Goal: Book appointment/travel/reservation

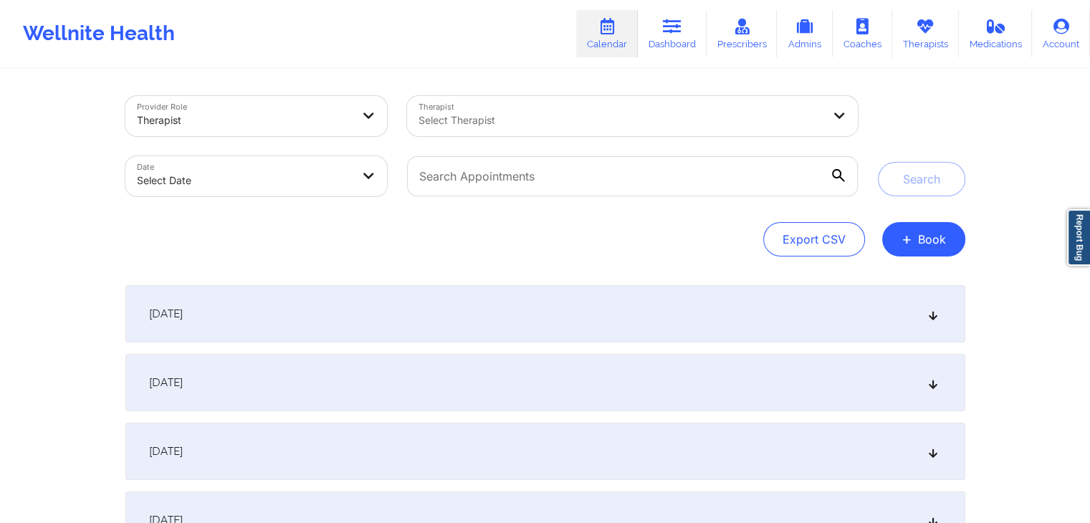
click at [623, 254] on div "Export CSV + Book" at bounding box center [545, 239] width 840 height 34
click at [668, 219] on div "Provider Role Therapist Therapist Select Therapist Date Select Date Search Expo…" at bounding box center [545, 176] width 840 height 161
click at [704, 307] on div "[DATE]" at bounding box center [545, 313] width 840 height 57
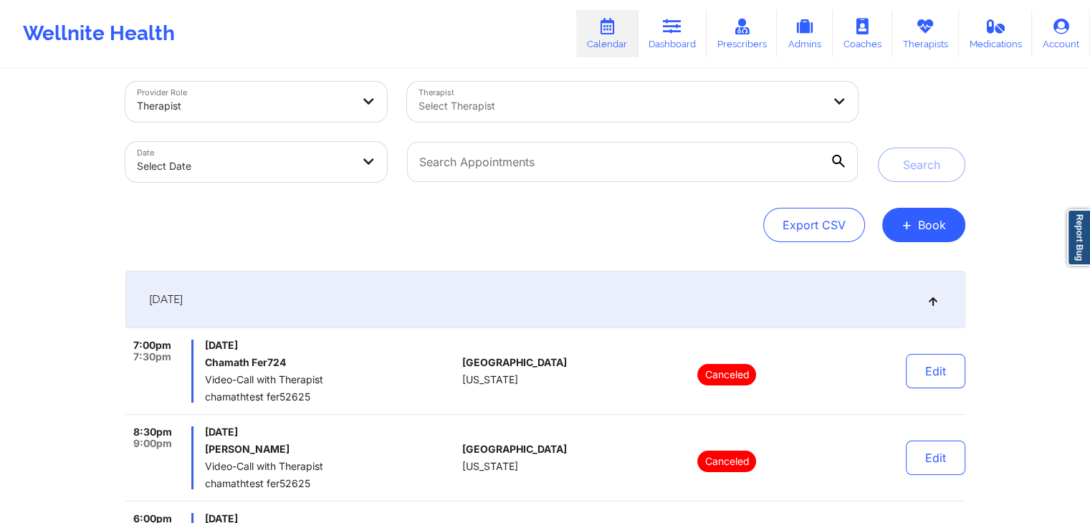
scroll to position [14, 0]
click at [742, 282] on div "[DATE]" at bounding box center [545, 300] width 840 height 57
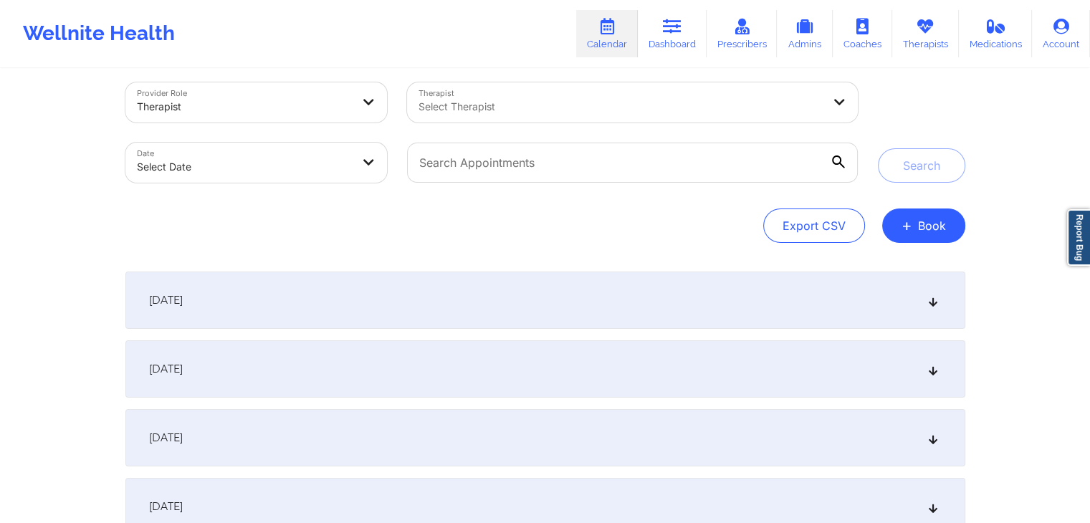
click at [699, 370] on div "[DATE]" at bounding box center [545, 368] width 840 height 57
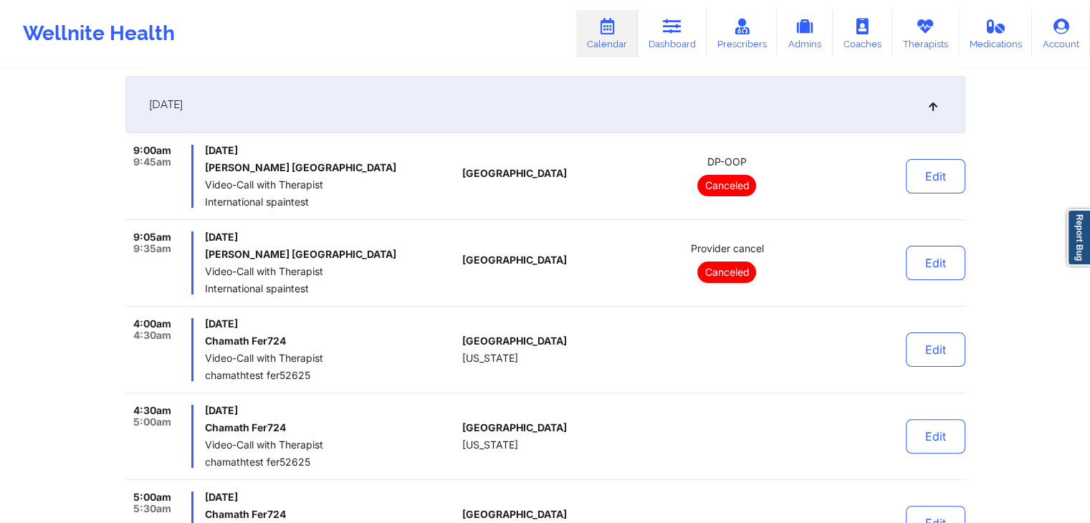
scroll to position [0, 0]
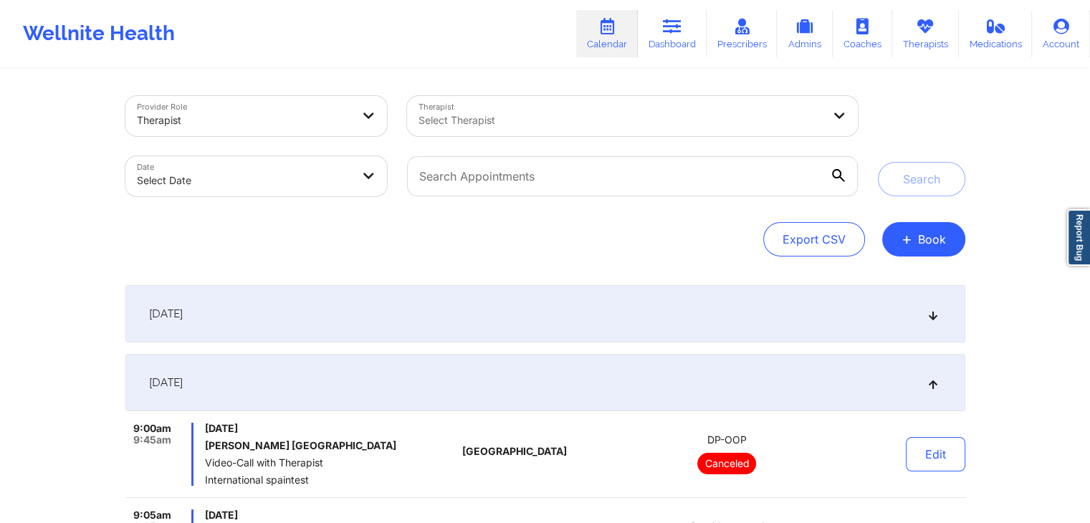
click at [762, 362] on div "[DATE]" at bounding box center [545, 382] width 840 height 57
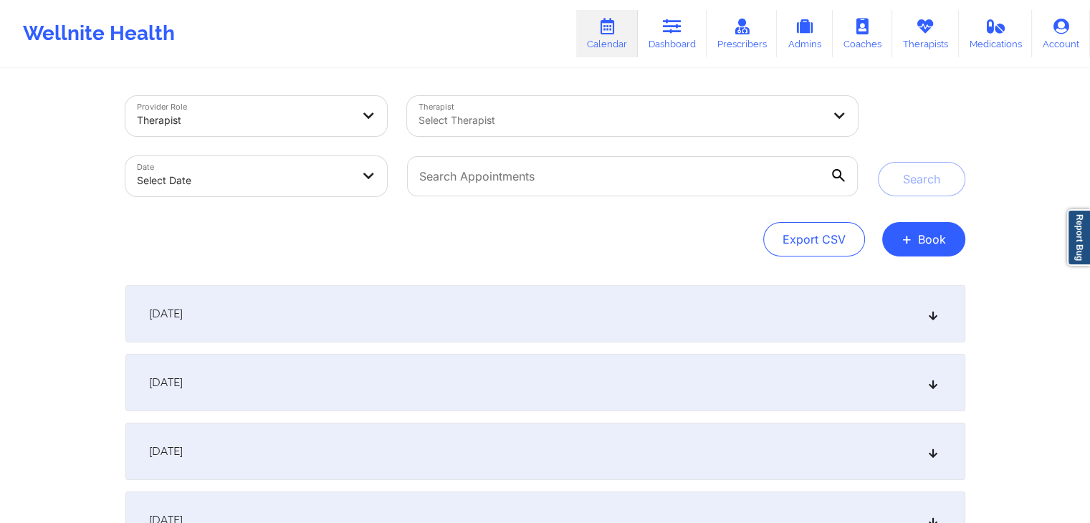
click at [674, 259] on div "Provider Role Therapist Therapist Select Therapist Date Select Date Search Expo…" at bounding box center [545, 397] width 860 height 654
click at [601, 211] on div "Provider Role Therapist Therapist Select Therapist Date Select Date Search Expo…" at bounding box center [545, 176] width 840 height 161
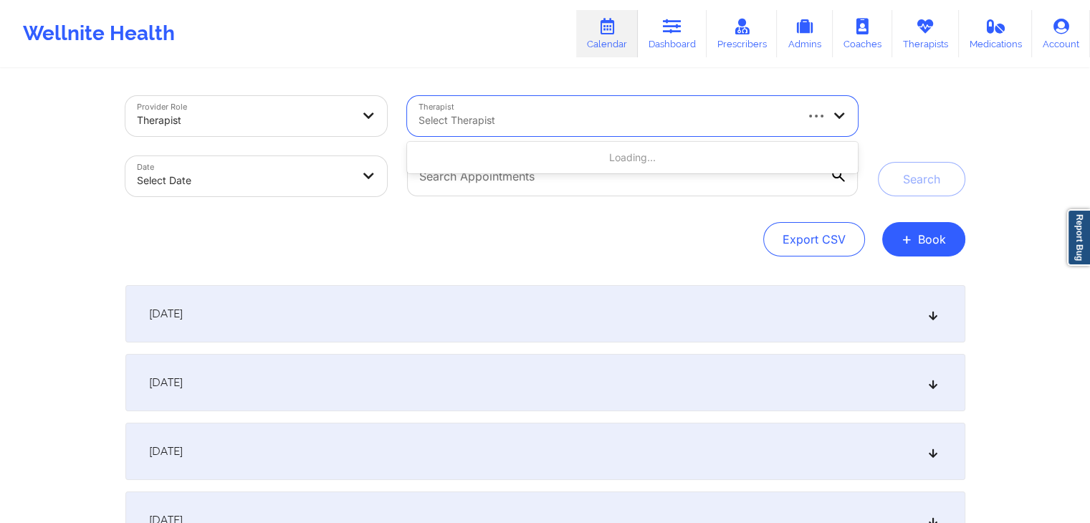
click at [687, 115] on div at bounding box center [605, 120] width 375 height 17
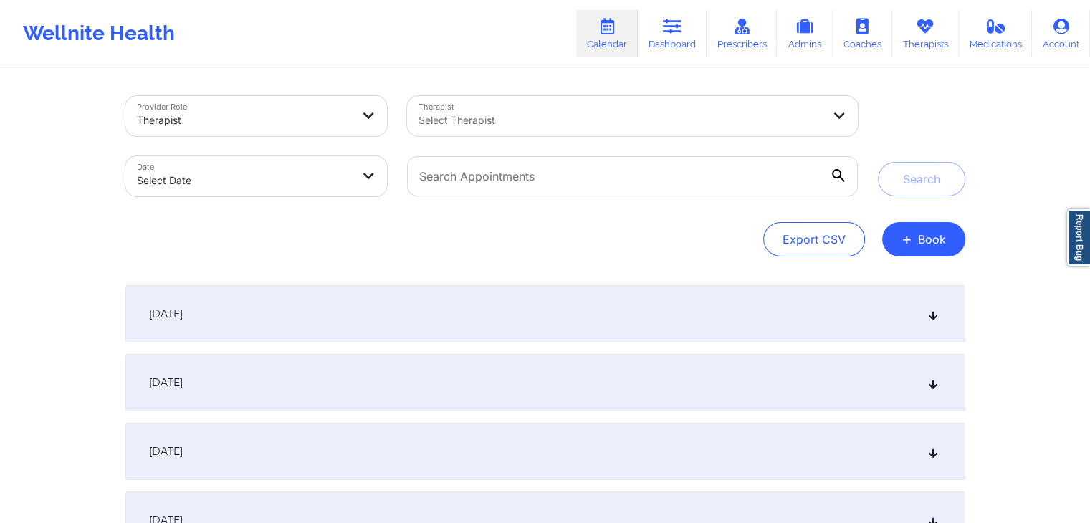
click at [321, 258] on div "Provider Role Therapist Therapist Select Therapist Date Select Date Search Expo…" at bounding box center [545, 397] width 860 height 654
click at [647, 219] on div "Provider Role Therapist Therapist Select Therapist Date Select Date Search Expo…" at bounding box center [545, 176] width 840 height 161
click at [676, 277] on div "Provider Role Therapist Therapist Select Therapist Date Select Date Search Expo…" at bounding box center [545, 397] width 860 height 654
click at [876, 83] on div "Provider Role Therapist Therapist Select Therapist Date Select Date Search Expo…" at bounding box center [545, 397] width 860 height 654
click at [528, 300] on div "[DATE]" at bounding box center [545, 313] width 840 height 57
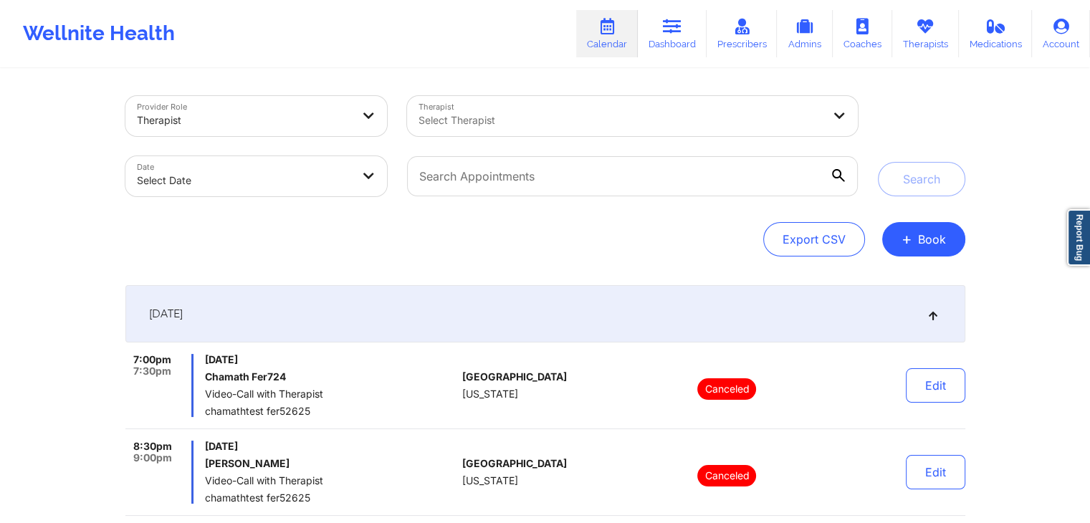
click at [528, 300] on div "[DATE]" at bounding box center [545, 313] width 840 height 57
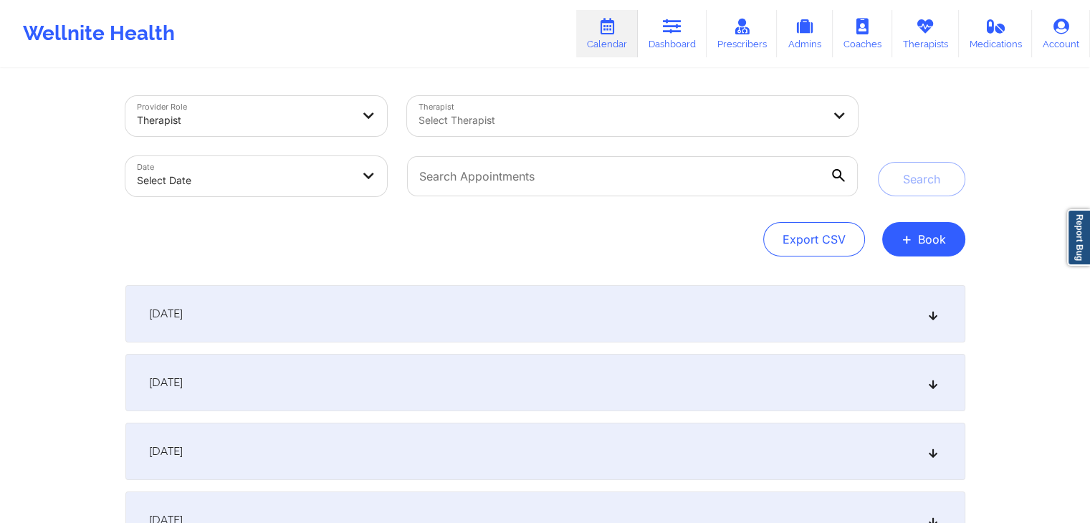
click at [528, 300] on div "[DATE]" at bounding box center [545, 313] width 840 height 57
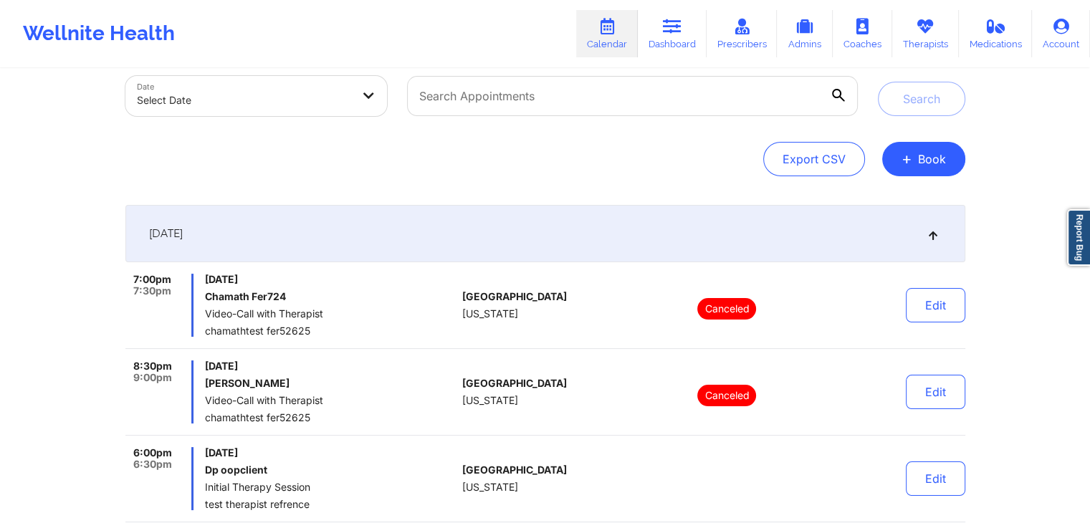
scroll to position [80, 0]
click at [716, 307] on p "Canceled" at bounding box center [726, 308] width 59 height 21
click at [636, 216] on div "[DATE]" at bounding box center [545, 233] width 840 height 57
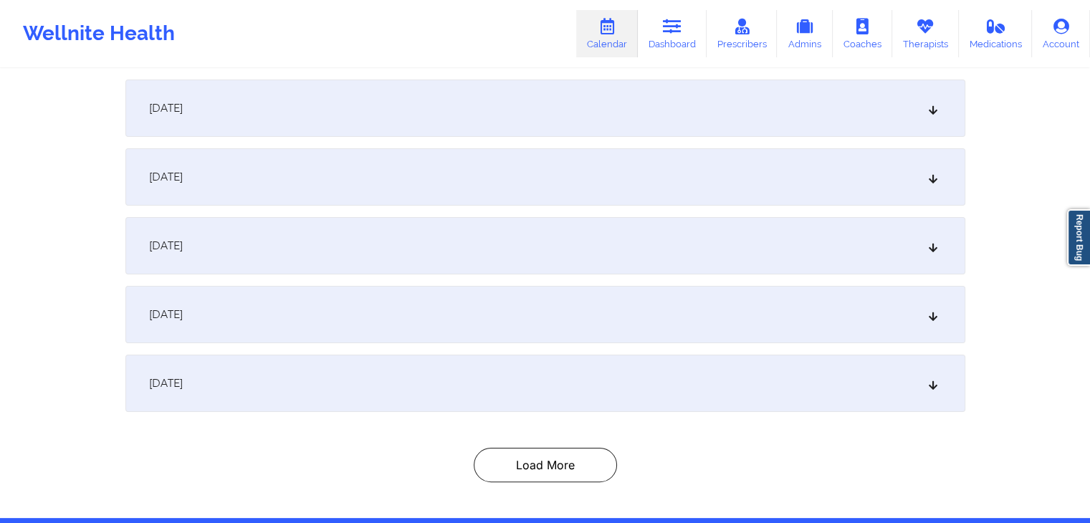
scroll to position [259, 0]
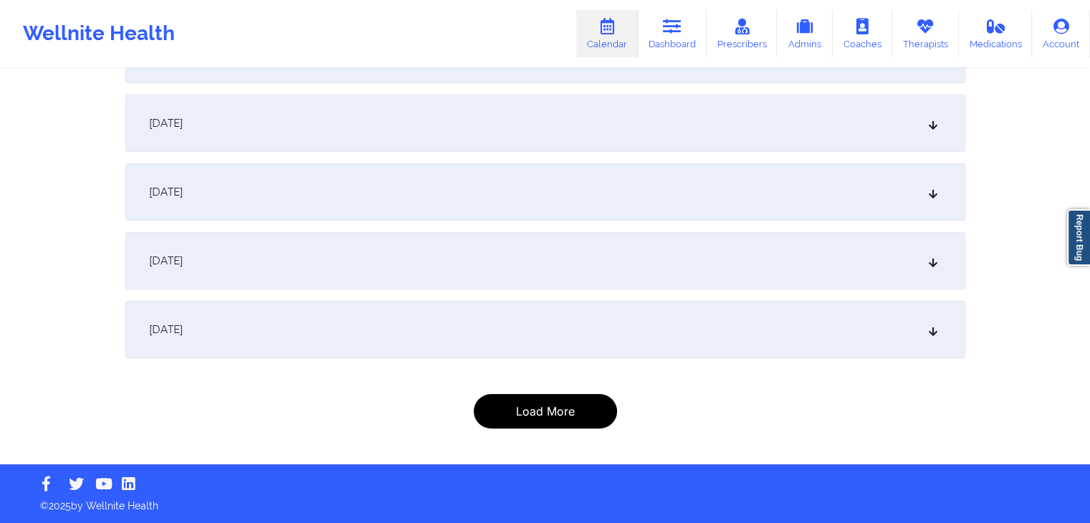
click at [568, 398] on button "Load More" at bounding box center [545, 411] width 143 height 34
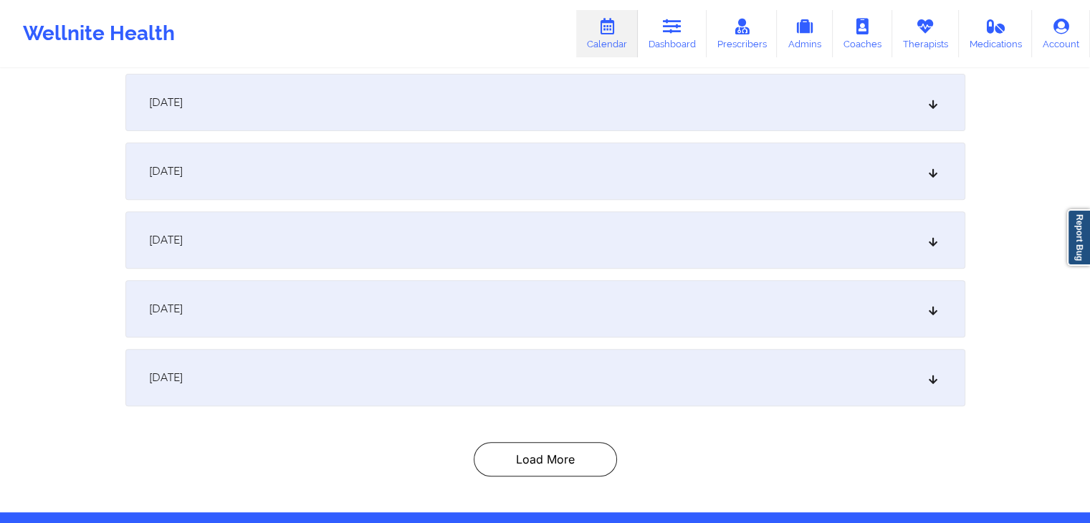
scroll to position [484, 0]
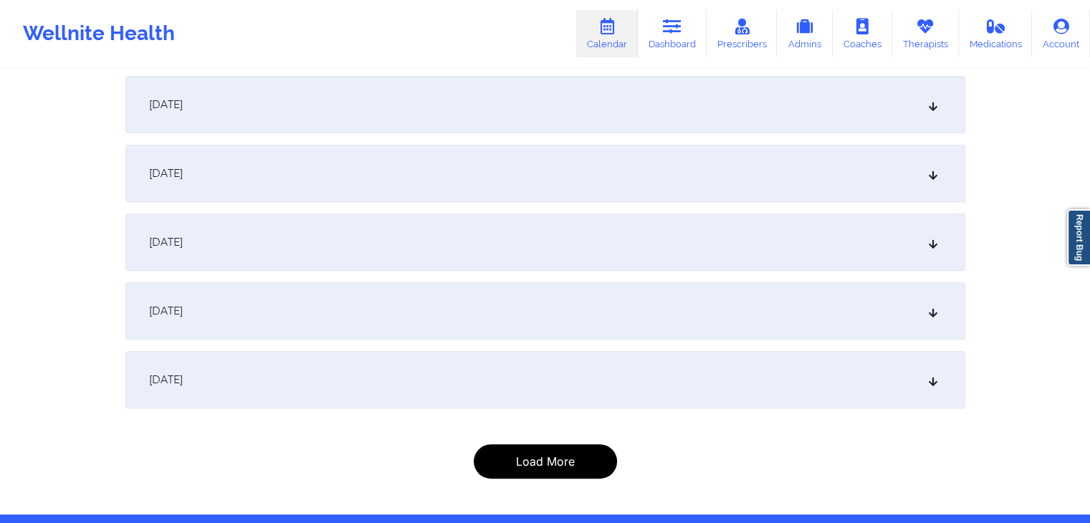
click at [586, 473] on button "Load More" at bounding box center [545, 461] width 143 height 34
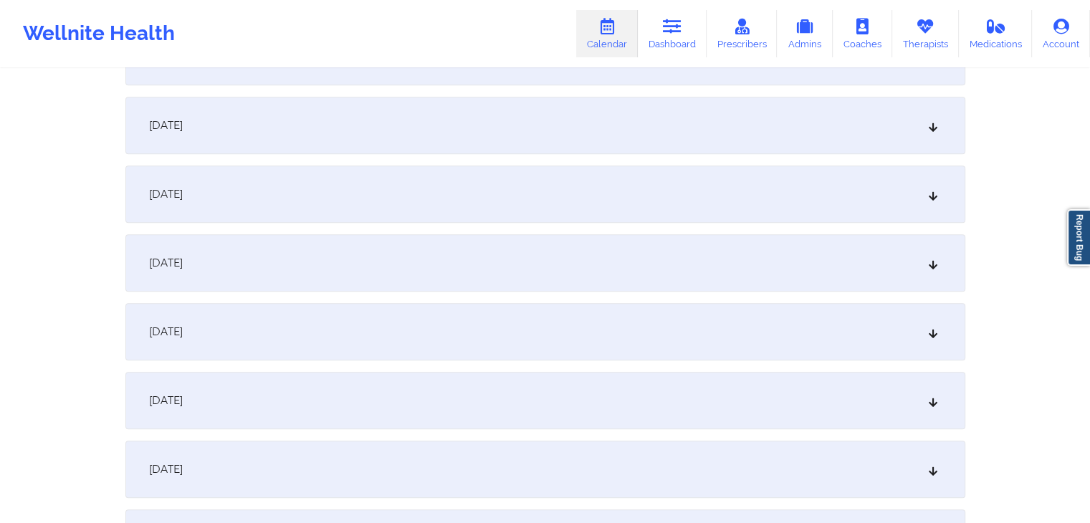
scroll to position [879, 0]
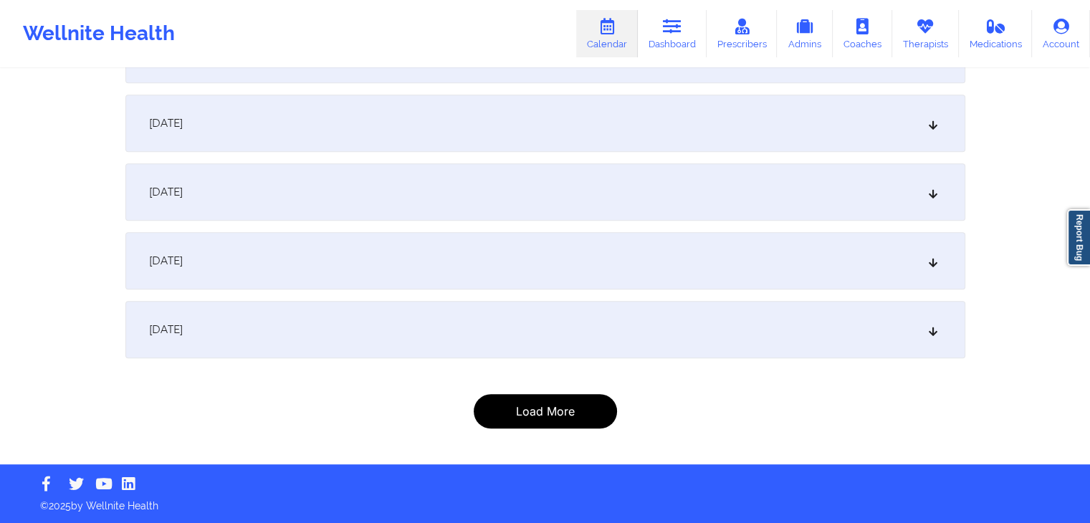
click at [563, 422] on button "Load More" at bounding box center [545, 411] width 143 height 34
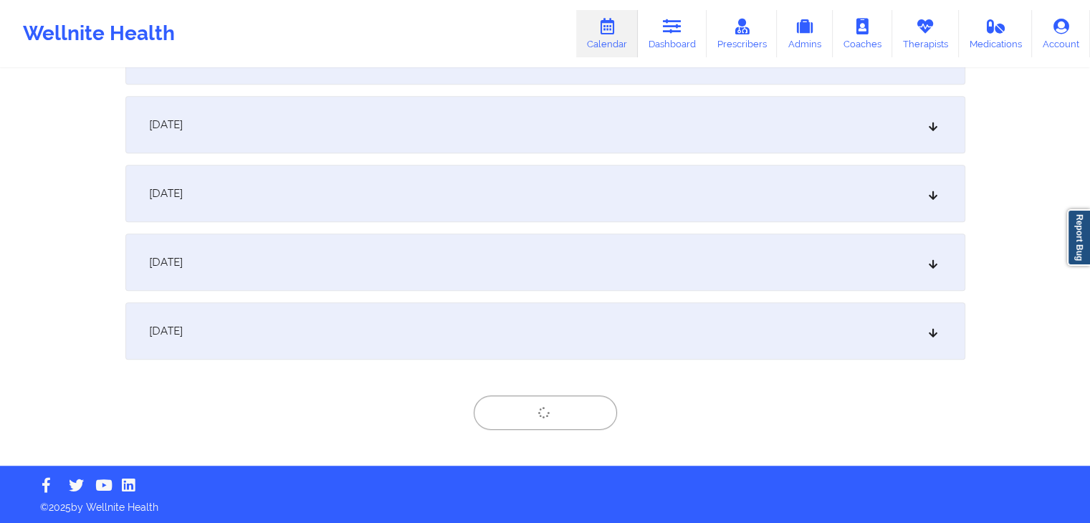
scroll to position [876, 0]
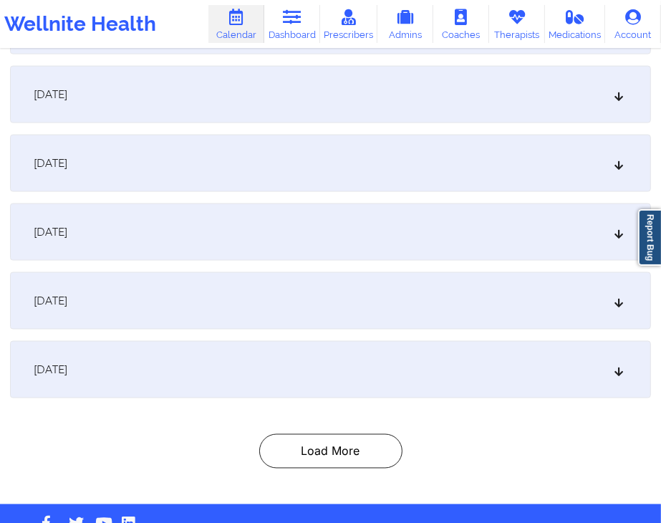
scroll to position [1291, 0]
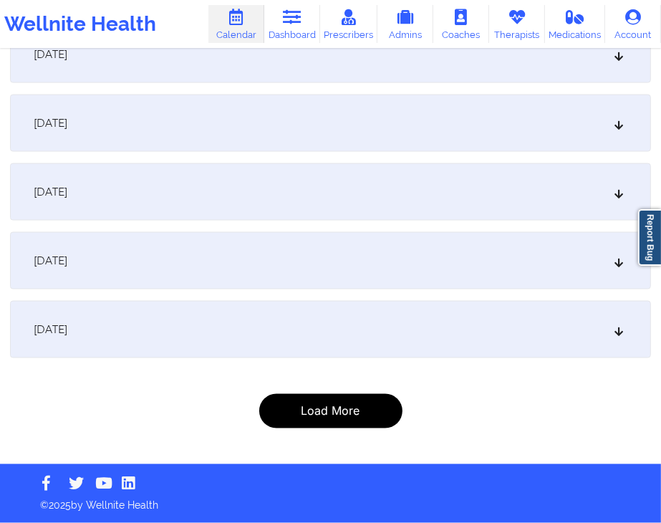
click at [378, 420] on button "Load More" at bounding box center [330, 411] width 143 height 34
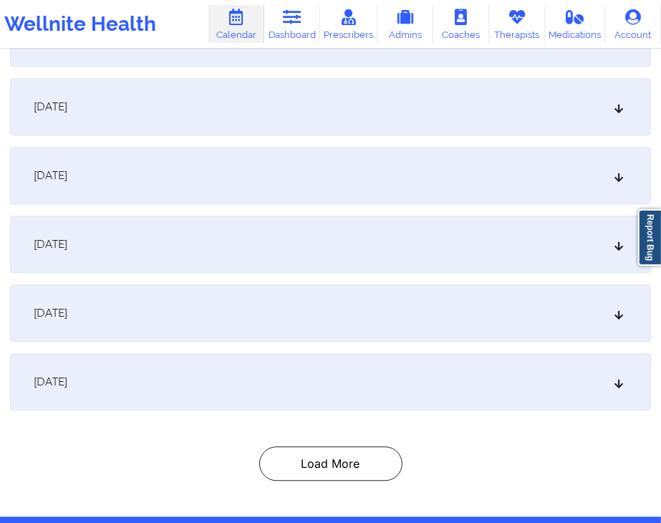
scroll to position [2048, 0]
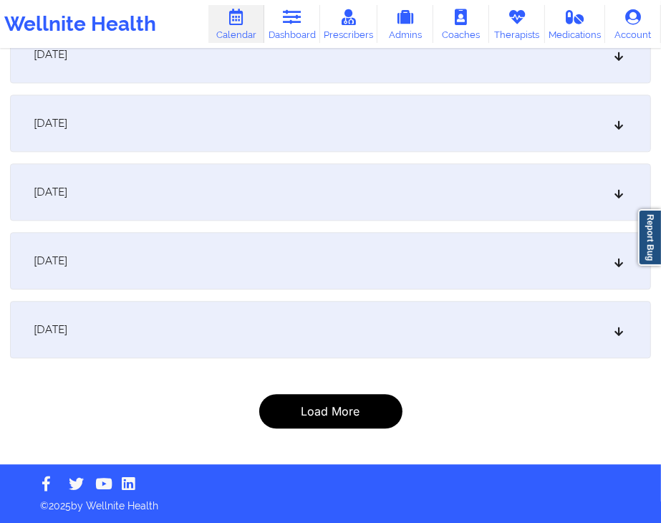
click at [386, 401] on button "Load More" at bounding box center [330, 411] width 143 height 34
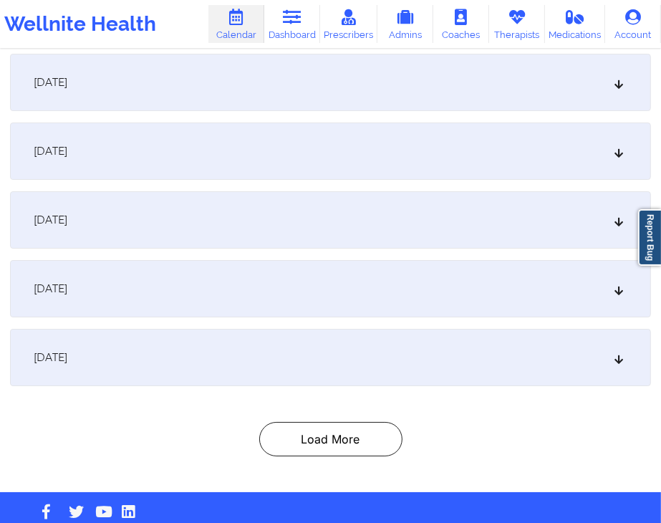
scroll to position [3080, 0]
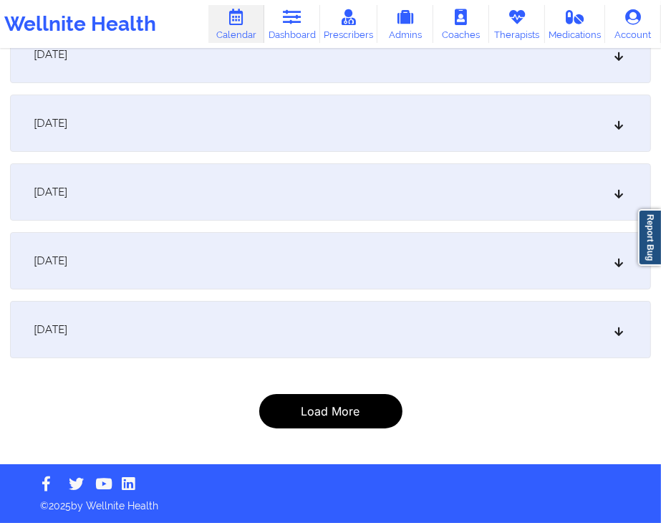
click at [355, 399] on button "Load More" at bounding box center [330, 411] width 143 height 34
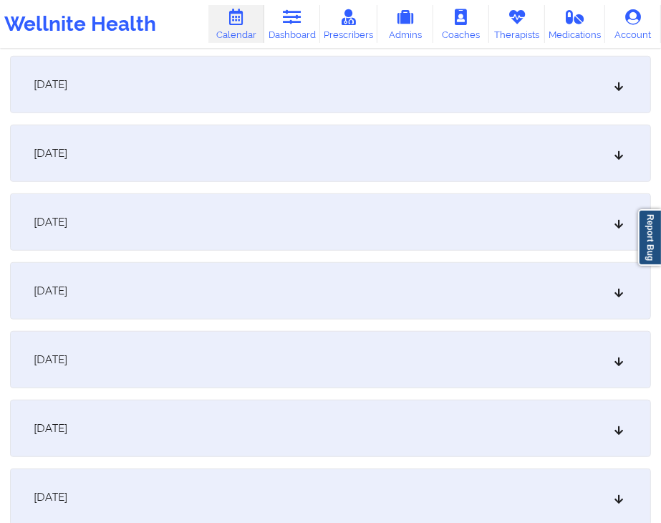
scroll to position [4043, 0]
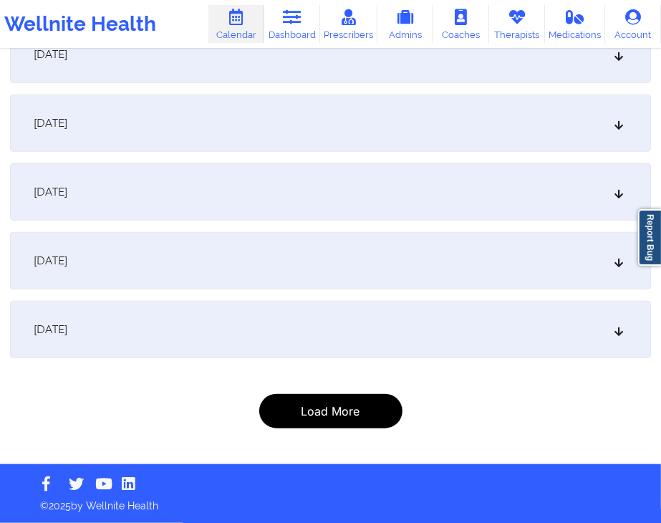
click at [350, 423] on button "Load More" at bounding box center [330, 411] width 143 height 34
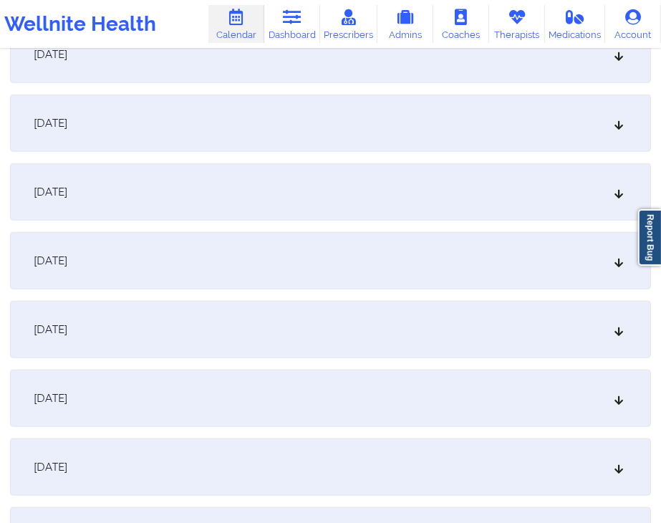
click at [532, 348] on div "November 14, 2025" at bounding box center [330, 329] width 641 height 57
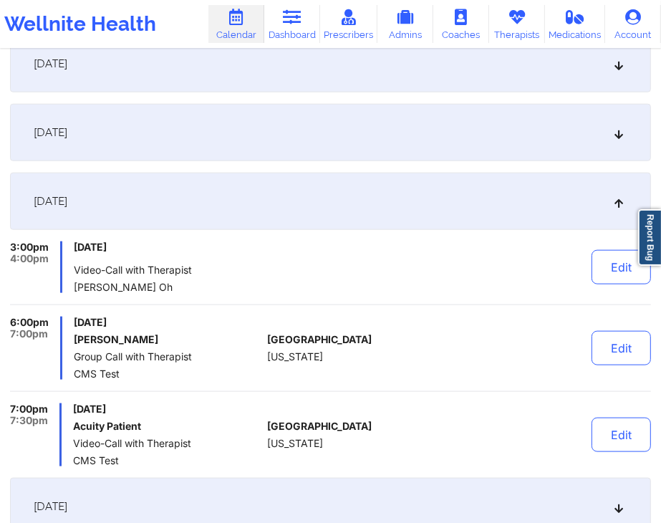
scroll to position [4175, 0]
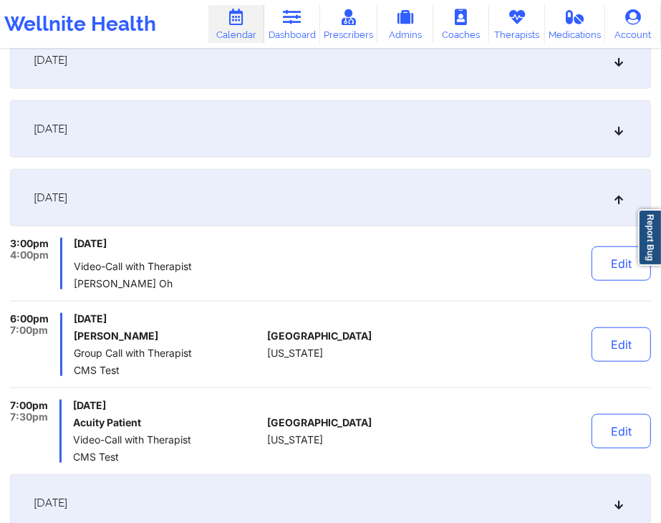
click at [509, 176] on div "November 14, 2025" at bounding box center [330, 197] width 641 height 57
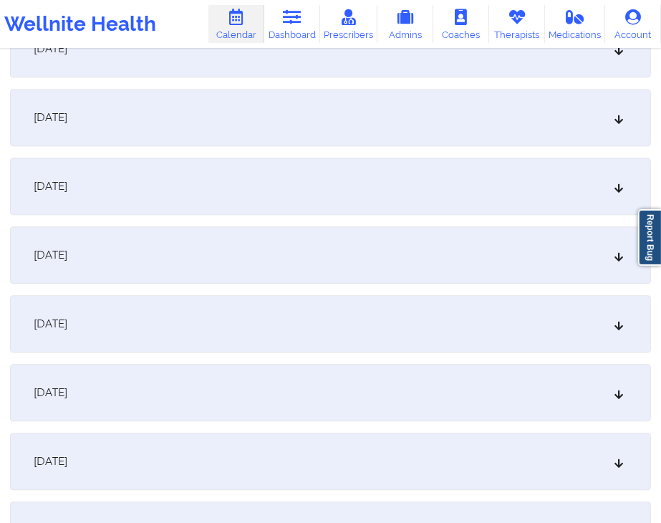
scroll to position [5556, 0]
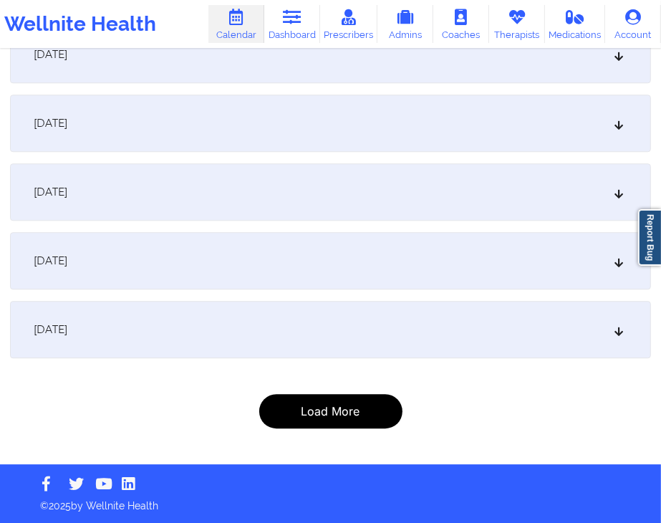
click at [336, 399] on button "Load More" at bounding box center [330, 411] width 143 height 34
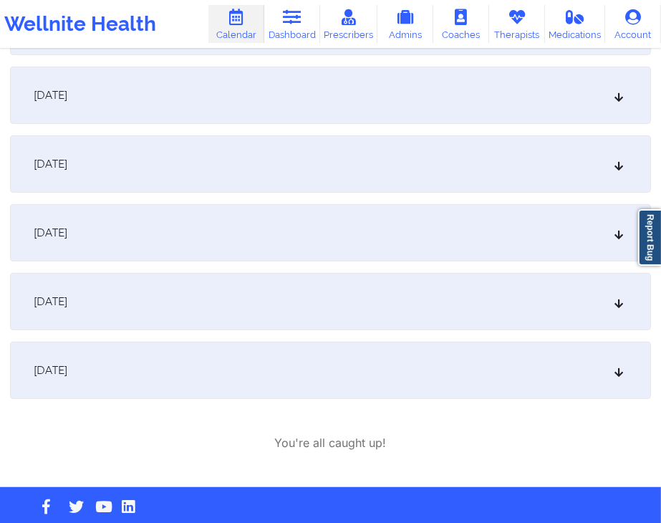
scroll to position [7051, 0]
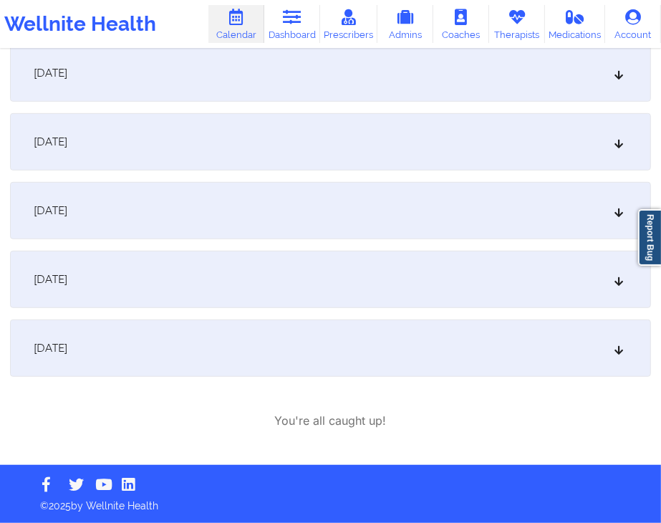
click at [467, 343] on div "June 23, 2026" at bounding box center [330, 348] width 641 height 57
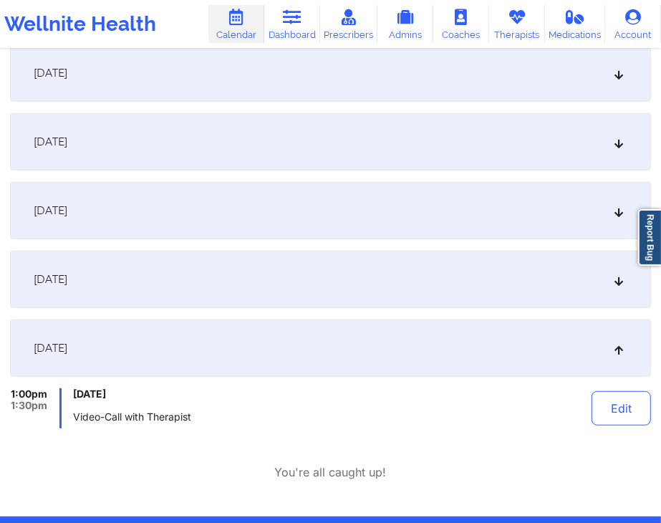
click at [459, 355] on div "June 23, 2026" at bounding box center [330, 348] width 641 height 57
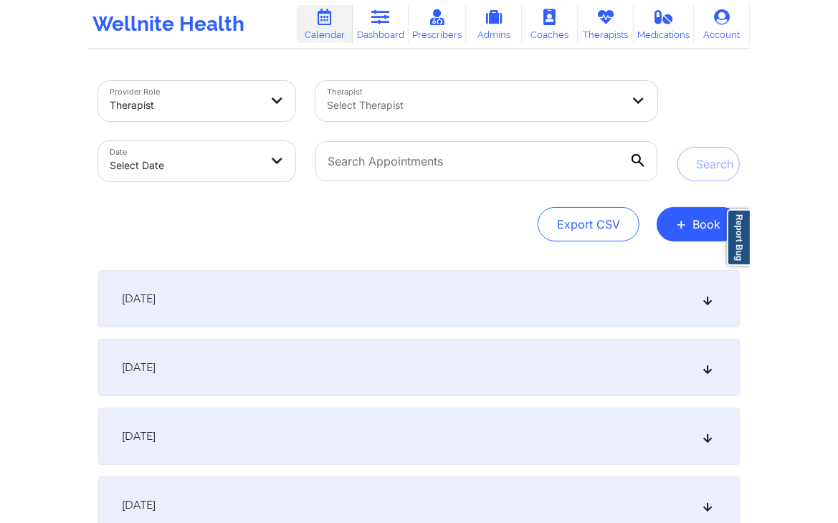
scroll to position [0, 0]
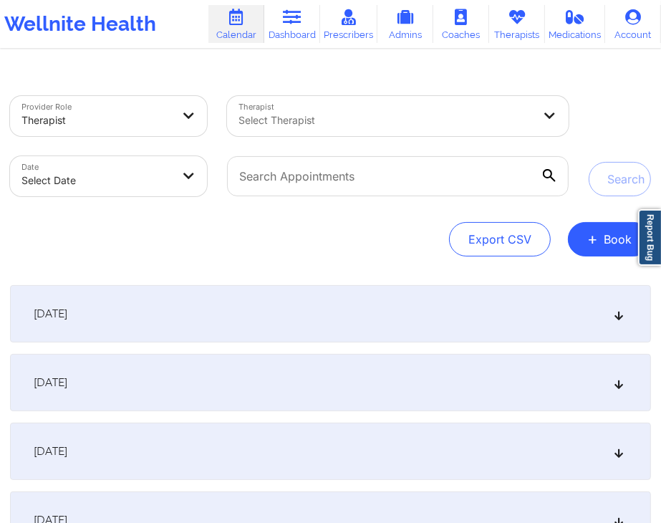
click at [366, 243] on div "Export CSV + Book" at bounding box center [330, 239] width 641 height 34
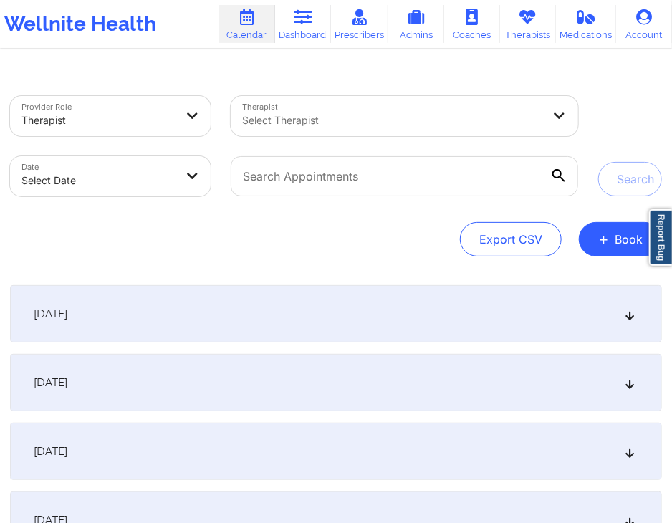
select select "2025-8"
select select "2025-9"
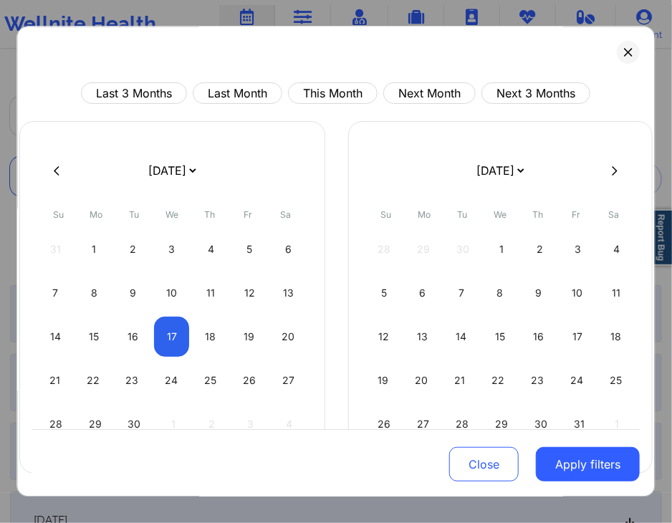
click at [185, 185] on body "Wellnite Health Calendar Dashboard Prescribers Admins Coaches Therapists Medica…" at bounding box center [336, 261] width 672 height 523
click at [497, 91] on button "Next 3 Months" at bounding box center [536, 93] width 109 height 21
select select "2025-9"
select select "2025-10"
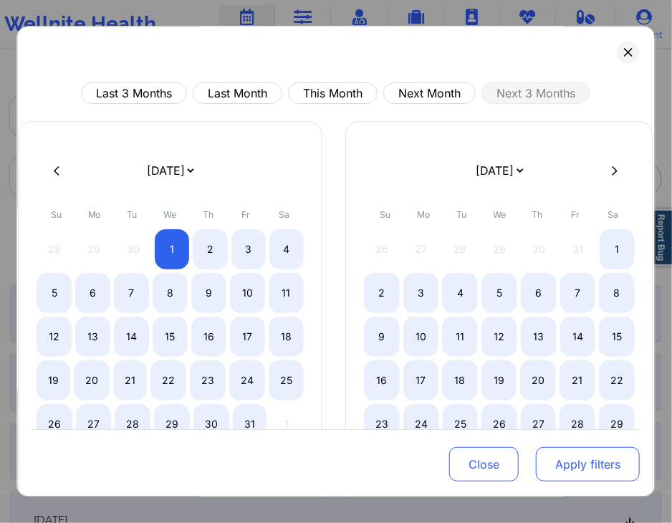
click at [579, 477] on button "Apply filters" at bounding box center [589, 465] width 104 height 34
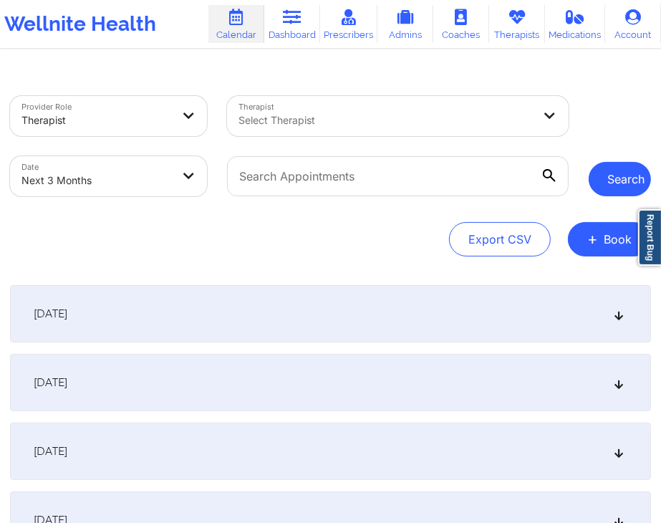
click at [633, 188] on button "Search" at bounding box center [620, 179] width 62 height 34
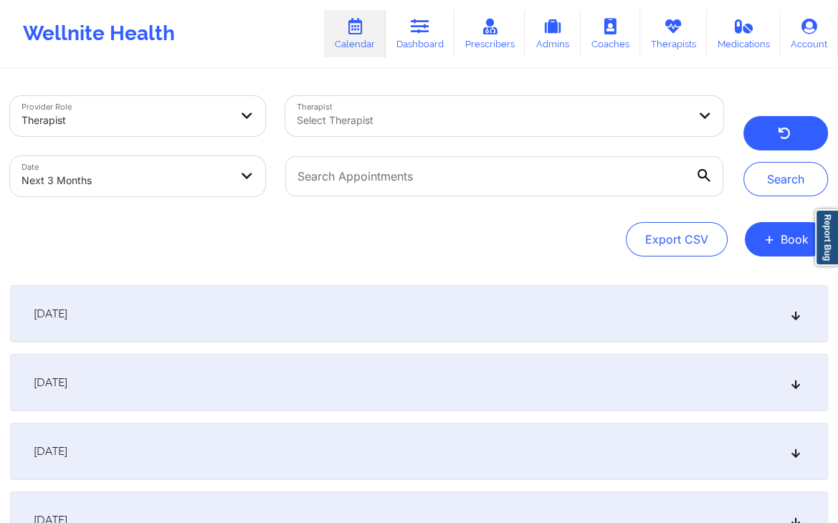
click at [780, 118] on button "button" at bounding box center [785, 133] width 85 height 34
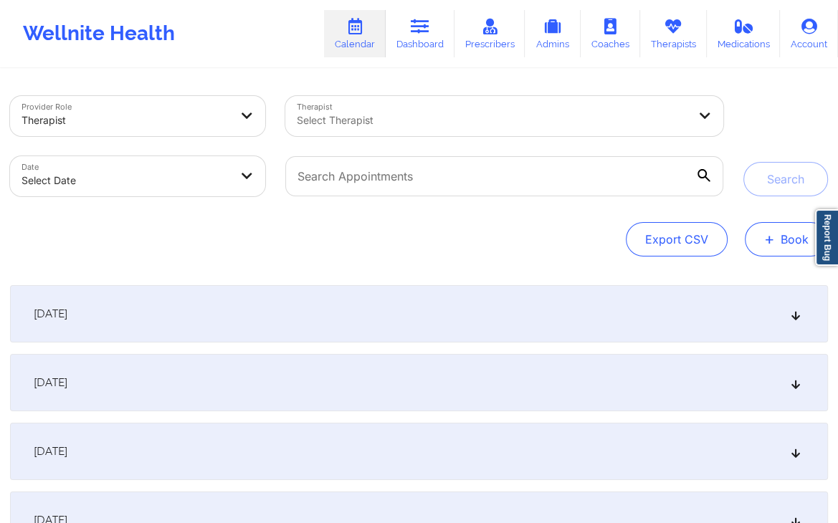
click at [783, 240] on button "+ Book" at bounding box center [786, 239] width 83 height 34
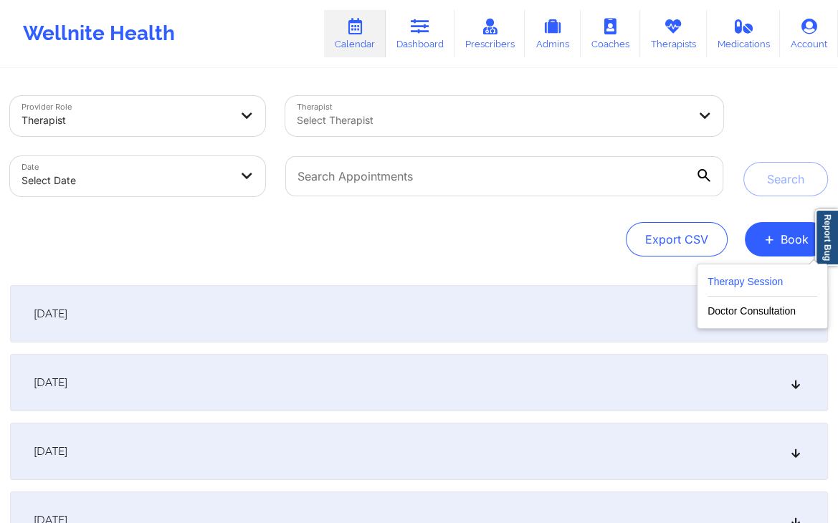
click at [727, 284] on button "Therapy Session" at bounding box center [762, 285] width 110 height 24
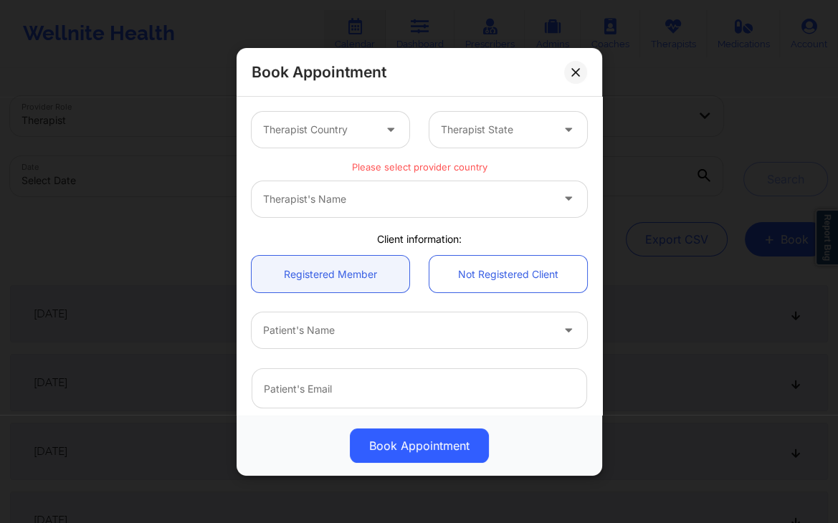
click at [369, 123] on div at bounding box center [318, 129] width 110 height 17
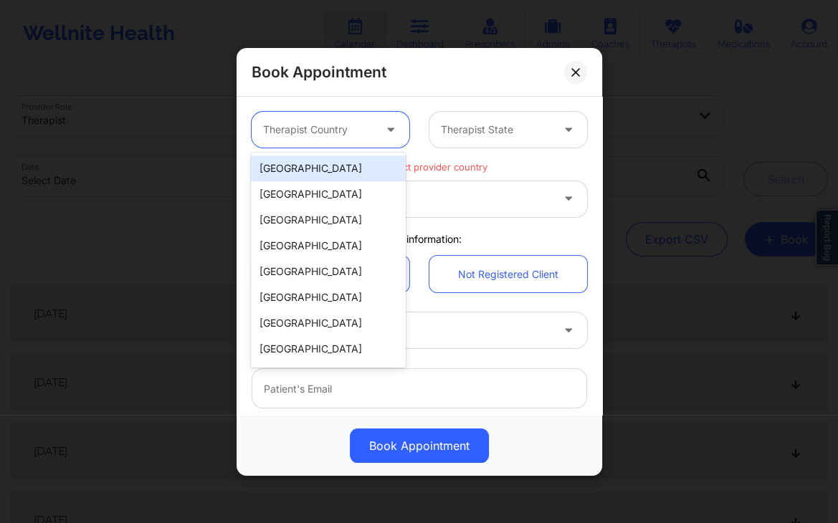
click at [338, 170] on div "[GEOGRAPHIC_DATA]" at bounding box center [328, 169] width 154 height 26
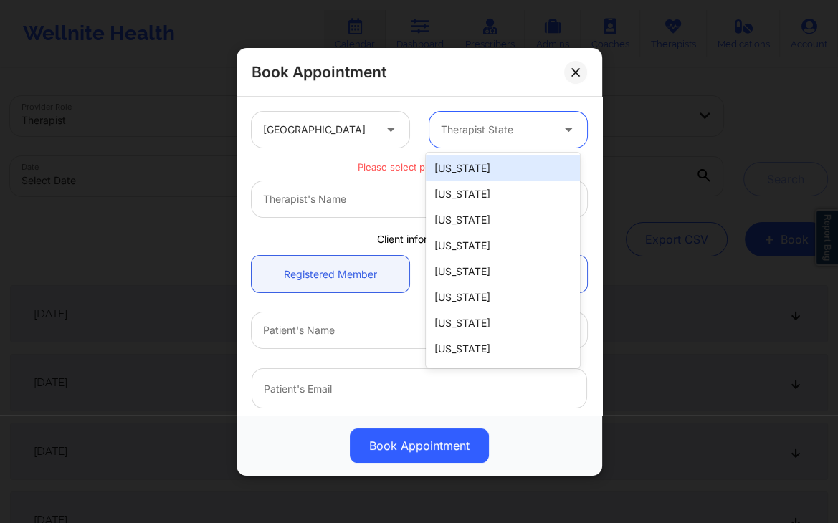
click at [507, 138] on div "Therapist State" at bounding box center [490, 130] width 123 height 36
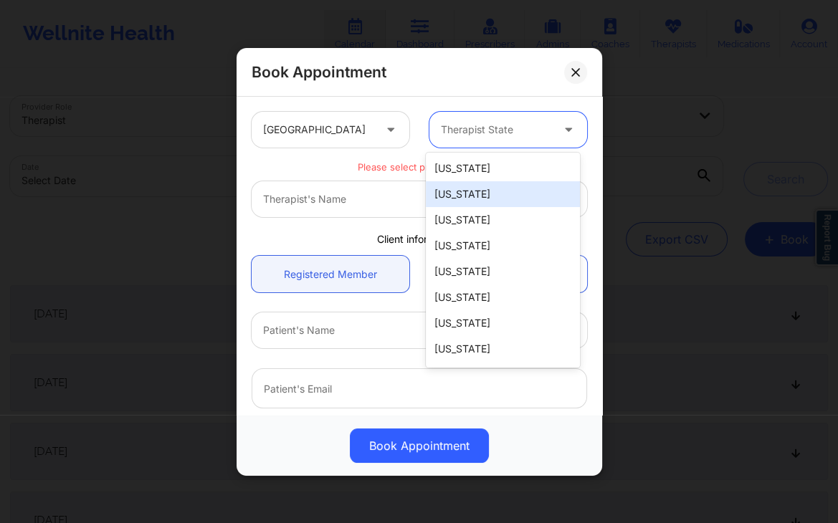
click at [481, 194] on div "[US_STATE]" at bounding box center [503, 194] width 154 height 26
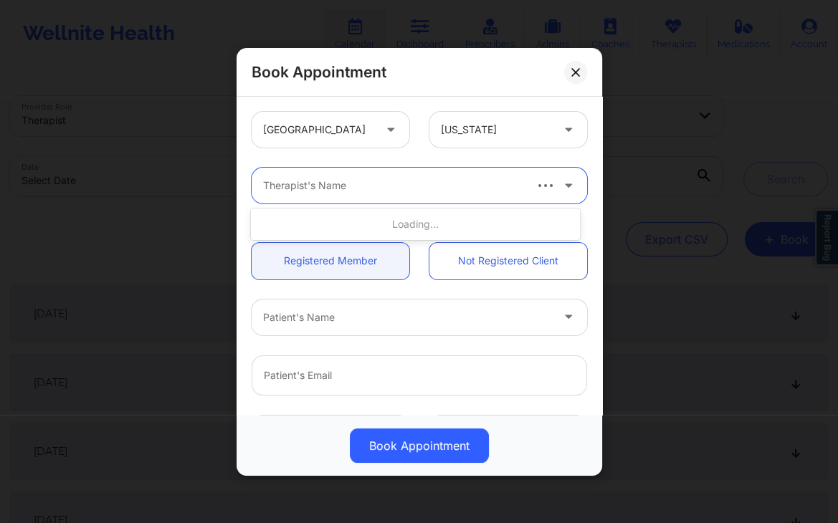
click at [472, 187] on div at bounding box center [392, 185] width 259 height 17
click at [441, 77] on div "Book Appointment" at bounding box center [418, 72] width 365 height 49
click at [576, 75] on icon at bounding box center [575, 71] width 9 height 9
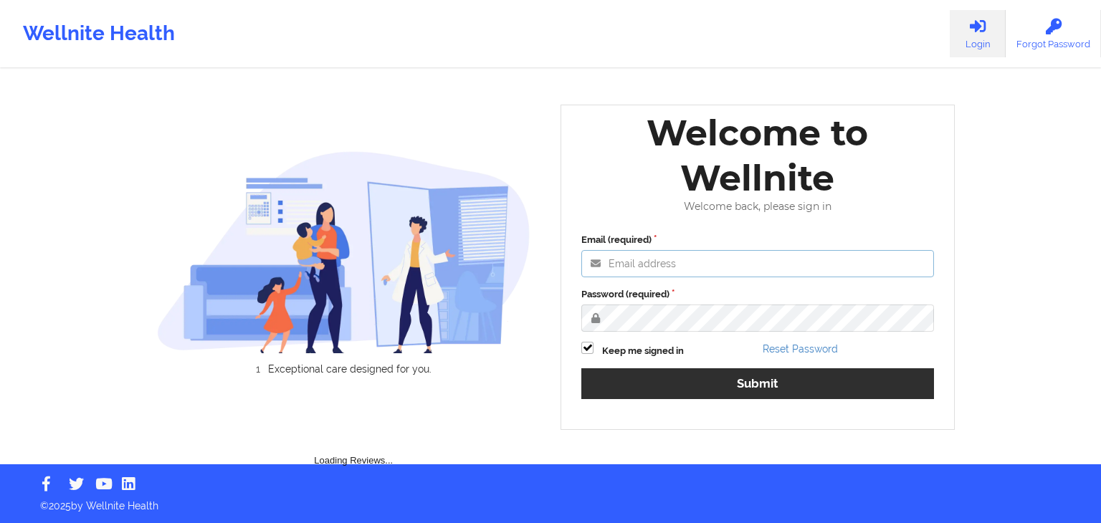
type input "engineeringadmin@wellnite.com"
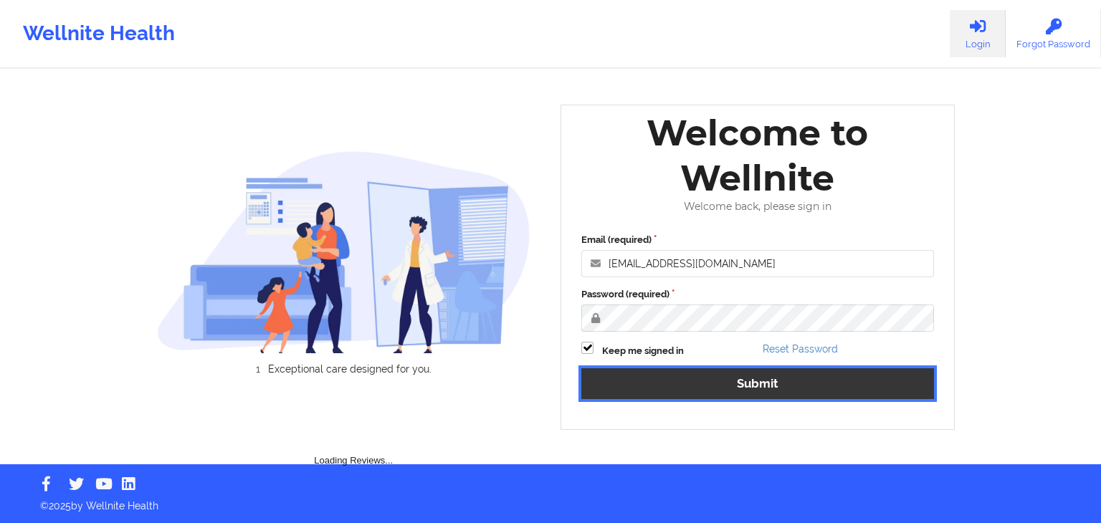
click at [751, 391] on button "Submit" at bounding box center [757, 383] width 353 height 31
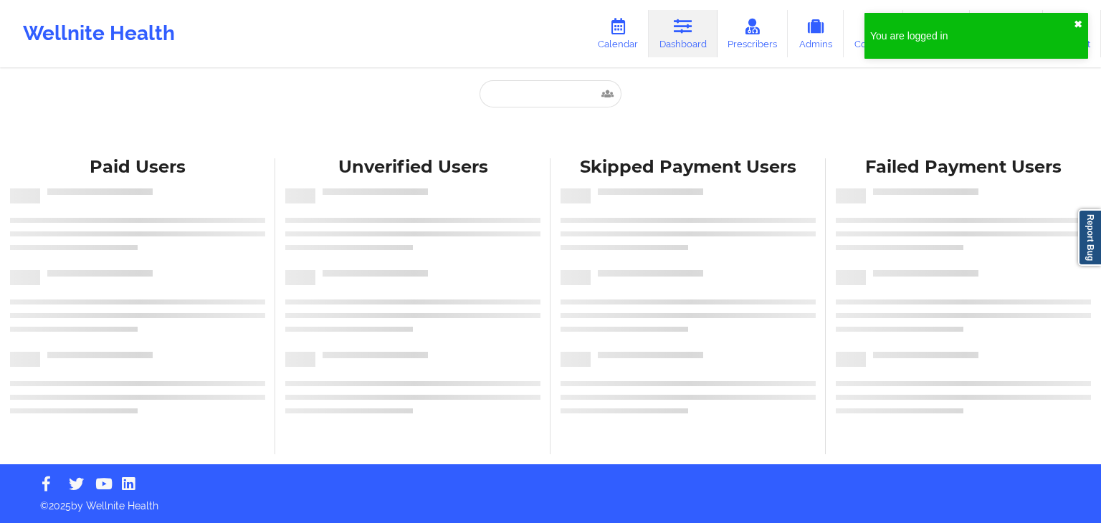
click at [1079, 23] on button "✖︎" at bounding box center [1077, 24] width 9 height 11
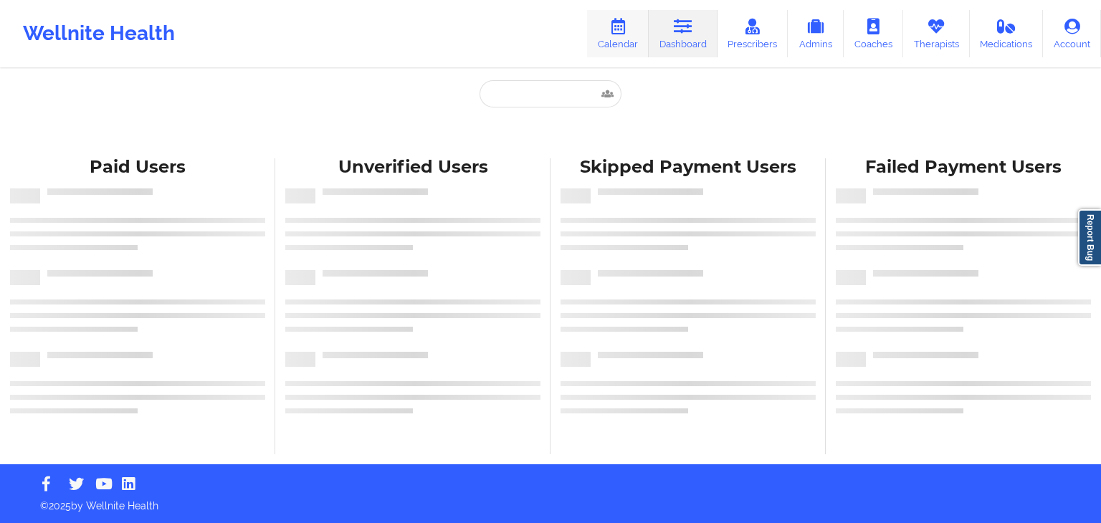
click at [631, 38] on link "Calendar" at bounding box center [618, 33] width 62 height 47
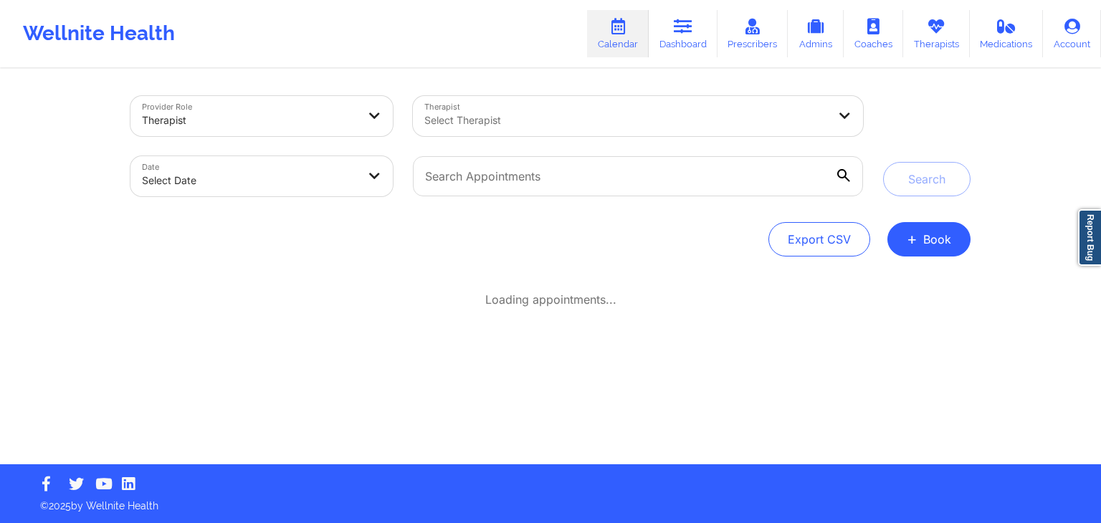
click at [1019, 154] on div "Provider Role Therapist Therapist Select Therapist Date Select Date Search Expo…" at bounding box center [550, 232] width 1101 height 464
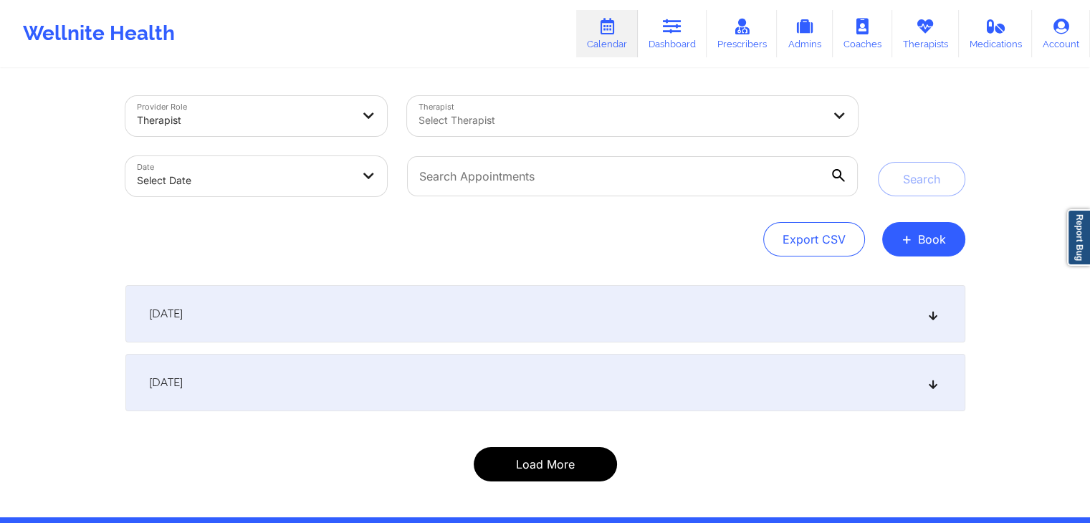
click at [593, 450] on button "Load More" at bounding box center [545, 464] width 143 height 34
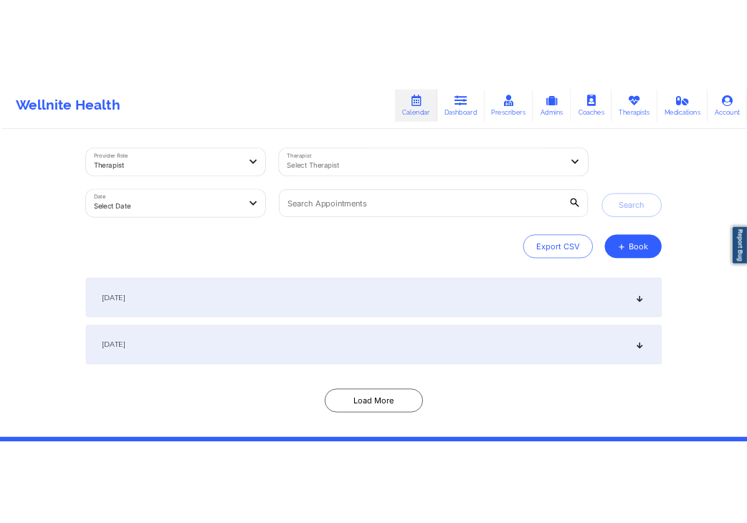
scroll to position [53, 0]
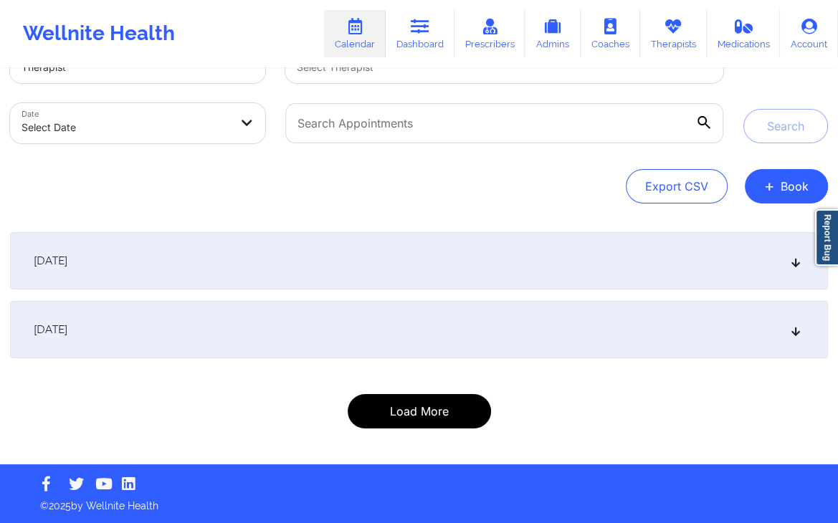
click at [449, 405] on button "Load More" at bounding box center [419, 411] width 143 height 34
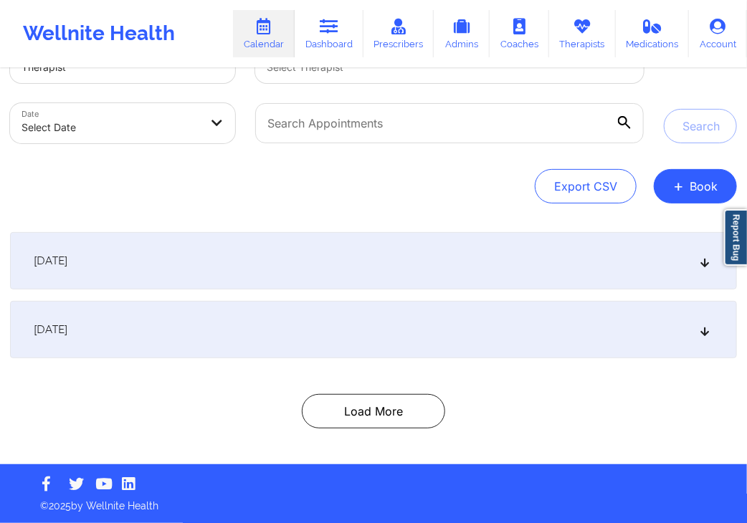
click at [264, 32] on icon at bounding box center [263, 27] width 19 height 16
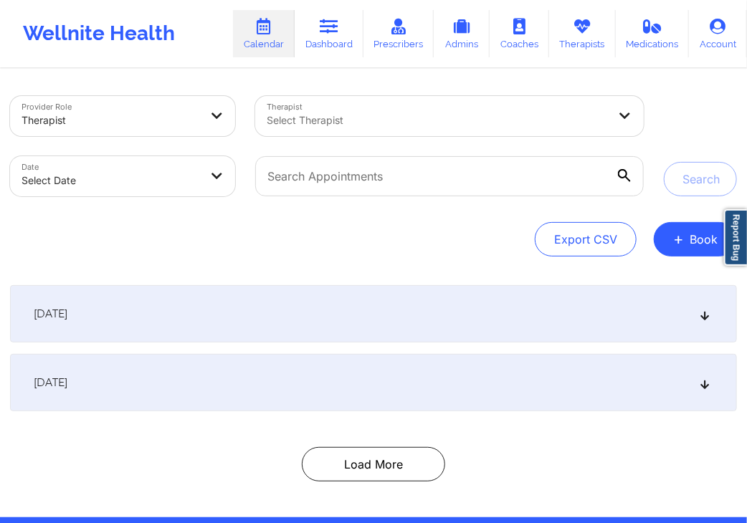
click at [636, 370] on div "[DATE]" at bounding box center [373, 382] width 727 height 57
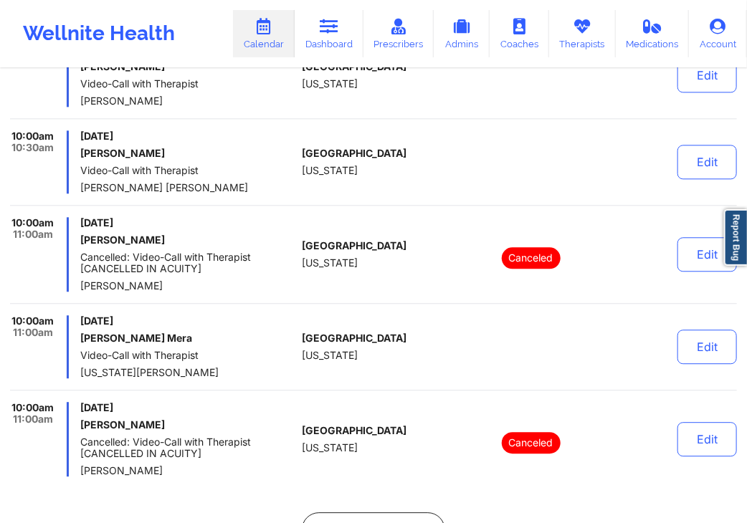
scroll to position [4933, 0]
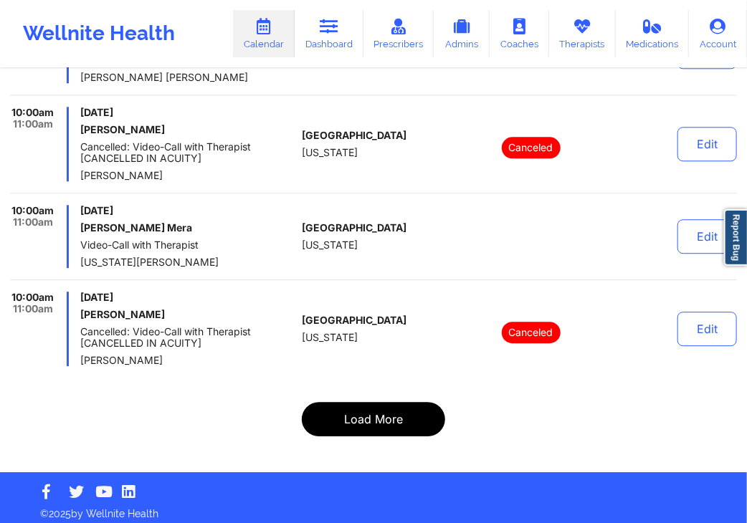
click at [381, 411] on button "Load More" at bounding box center [373, 419] width 143 height 34
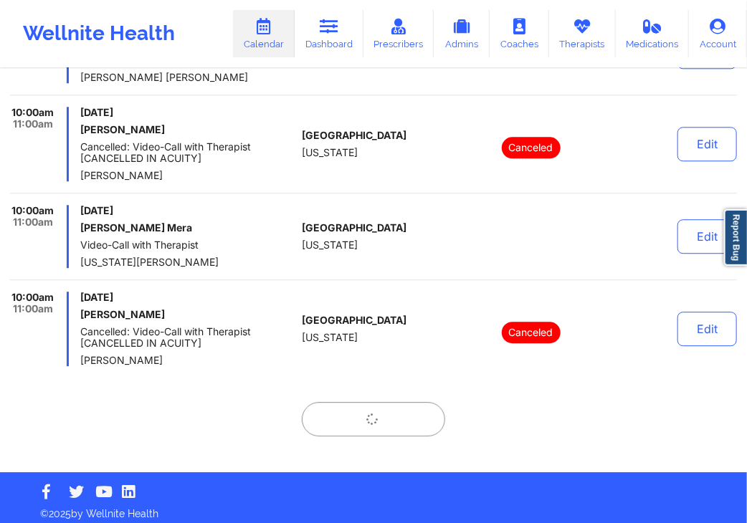
click at [320, 332] on span "[US_STATE]" at bounding box center [330, 337] width 56 height 11
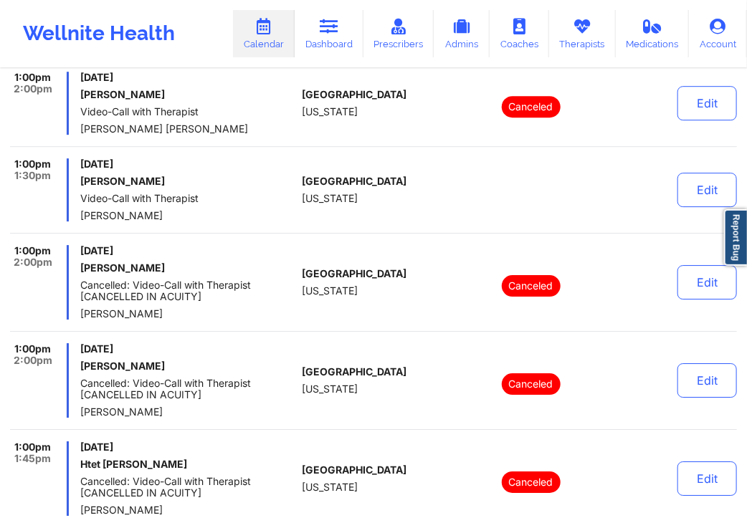
scroll to position [9144, 0]
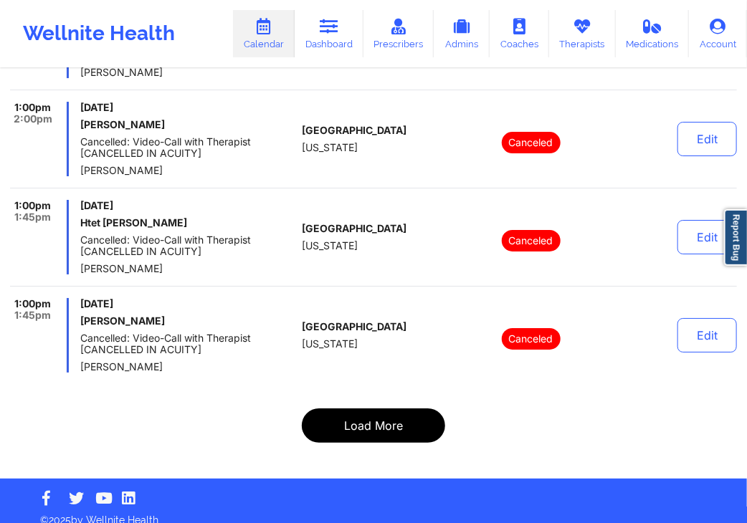
click at [348, 408] on button "Load More" at bounding box center [373, 425] width 143 height 34
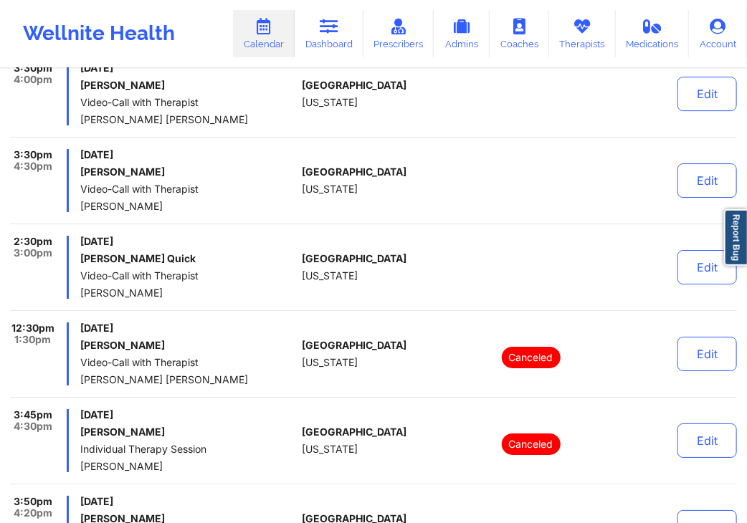
scroll to position [9213, 0]
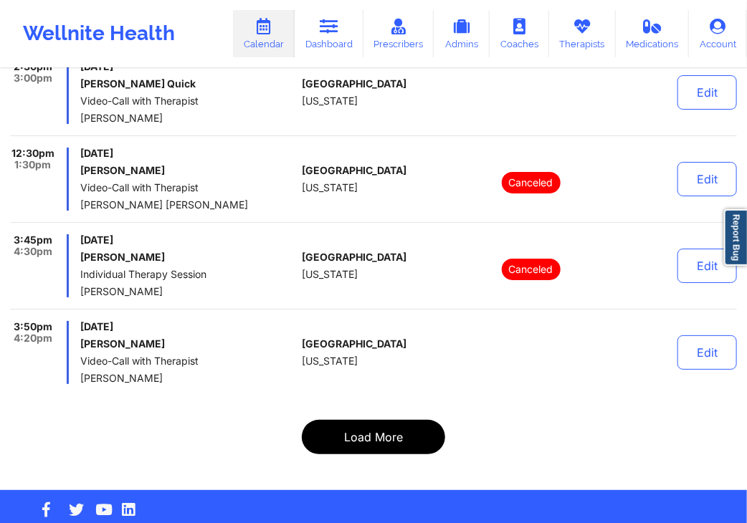
click at [390, 420] on button "Load More" at bounding box center [373, 437] width 143 height 34
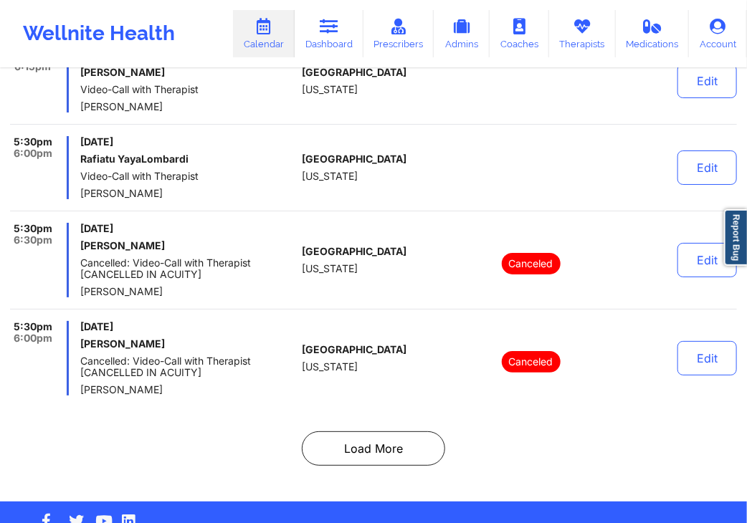
scroll to position [9202, 0]
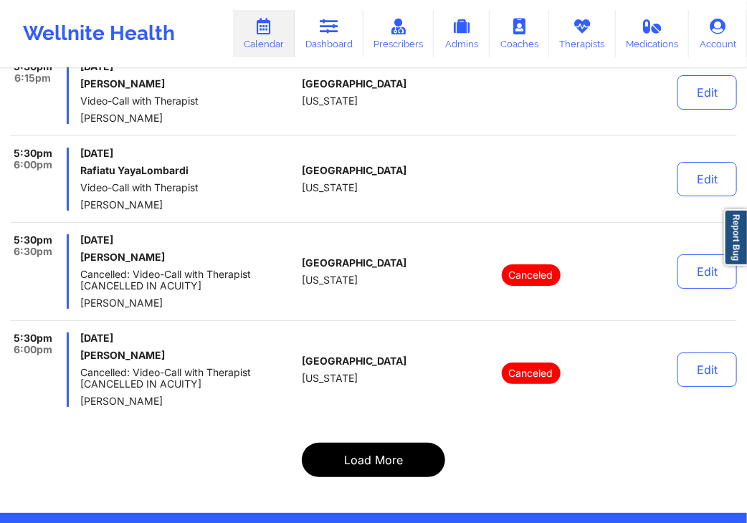
click at [393, 443] on button "Load More" at bounding box center [373, 460] width 143 height 34
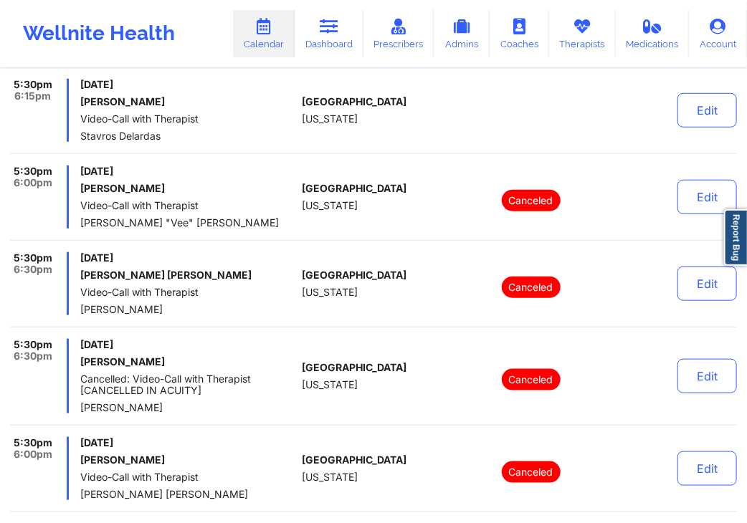
scroll to position [0, 0]
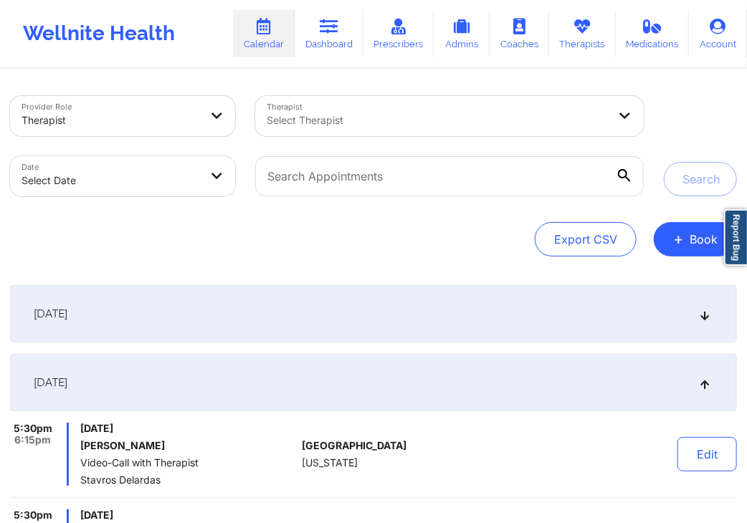
click at [513, 387] on div "[DATE]" at bounding box center [373, 382] width 727 height 57
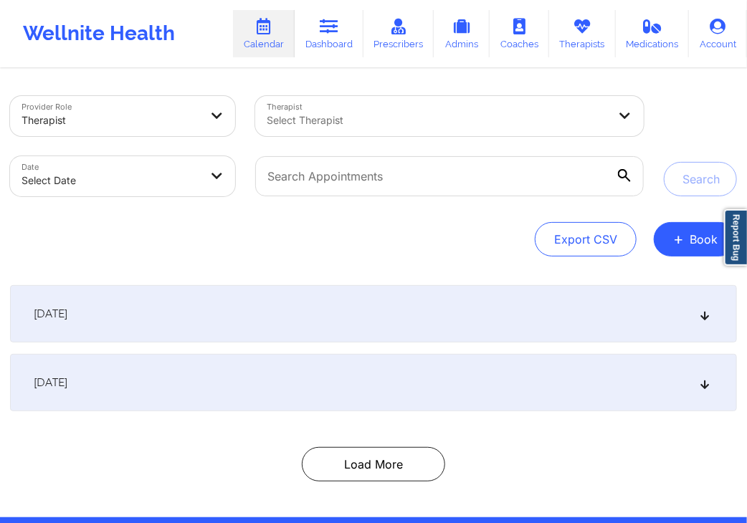
scroll to position [53, 0]
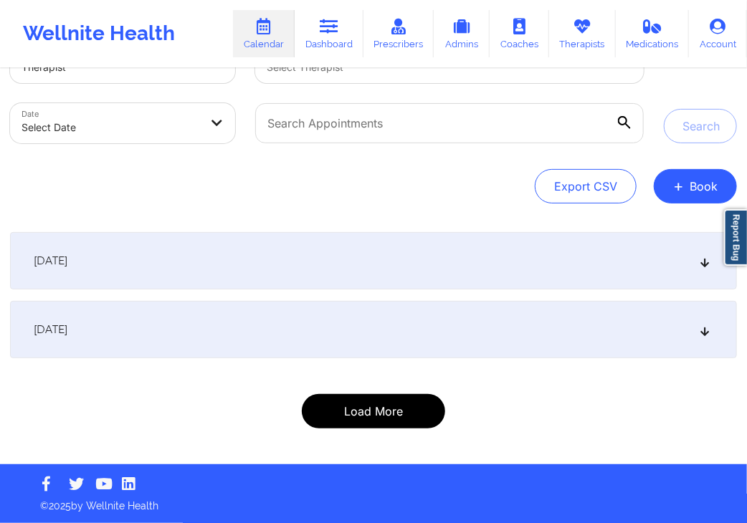
click at [411, 416] on button "Load More" at bounding box center [373, 411] width 143 height 34
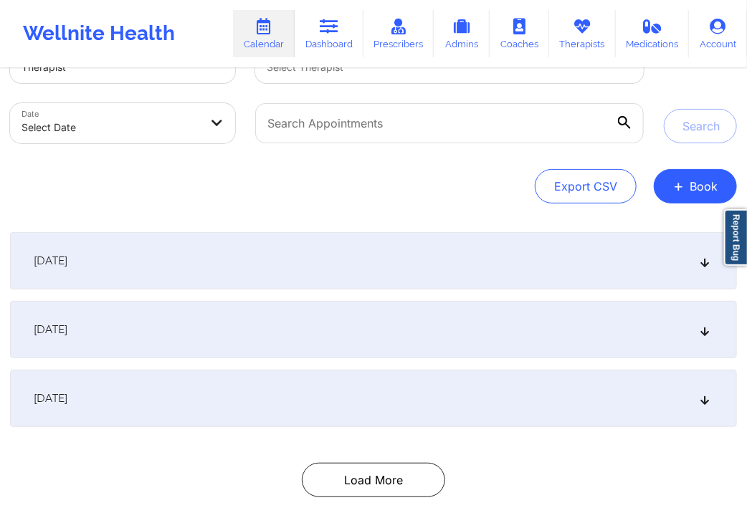
click at [132, 178] on div "Export CSV + Book" at bounding box center [373, 186] width 727 height 34
click at [675, 190] on span "+" at bounding box center [678, 186] width 11 height 8
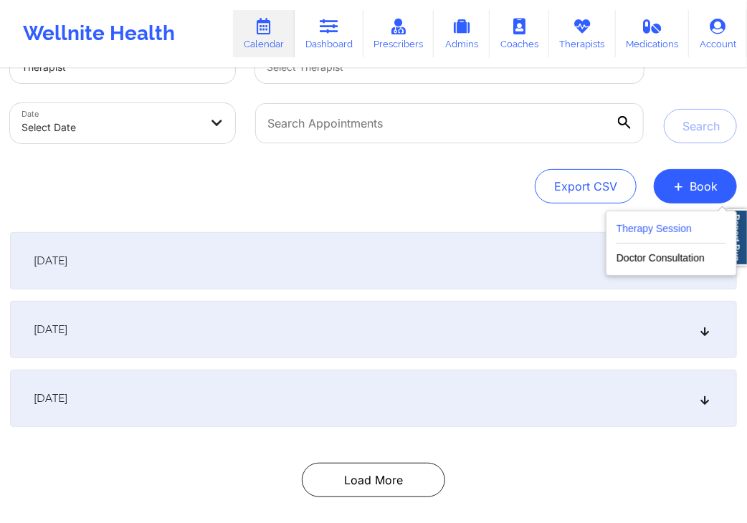
click at [682, 233] on button "Therapy Session" at bounding box center [671, 232] width 110 height 24
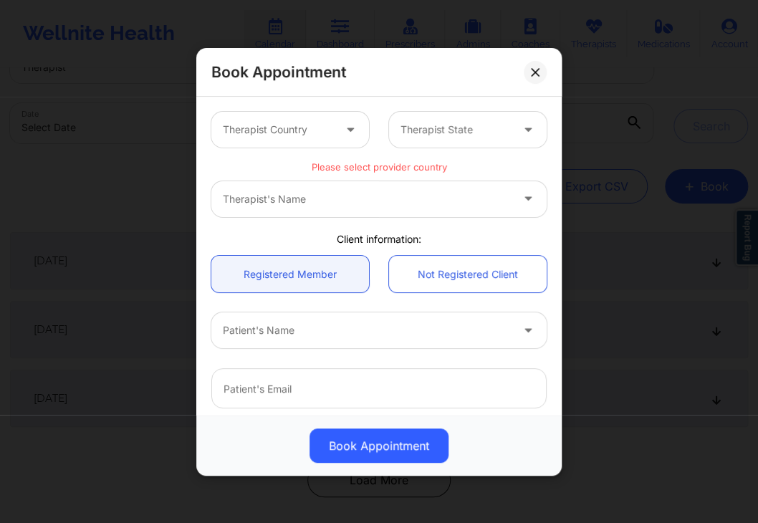
click at [317, 138] on div "Therapist Country" at bounding box center [272, 130] width 123 height 36
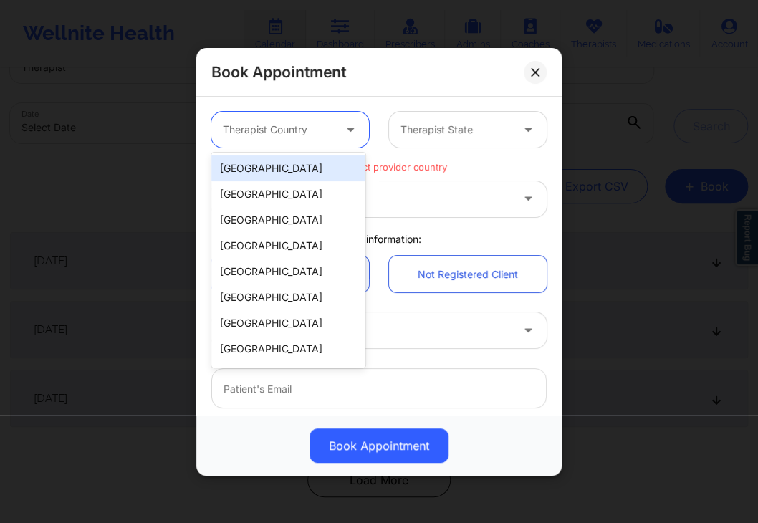
click at [312, 165] on div "[GEOGRAPHIC_DATA]" at bounding box center [288, 169] width 154 height 26
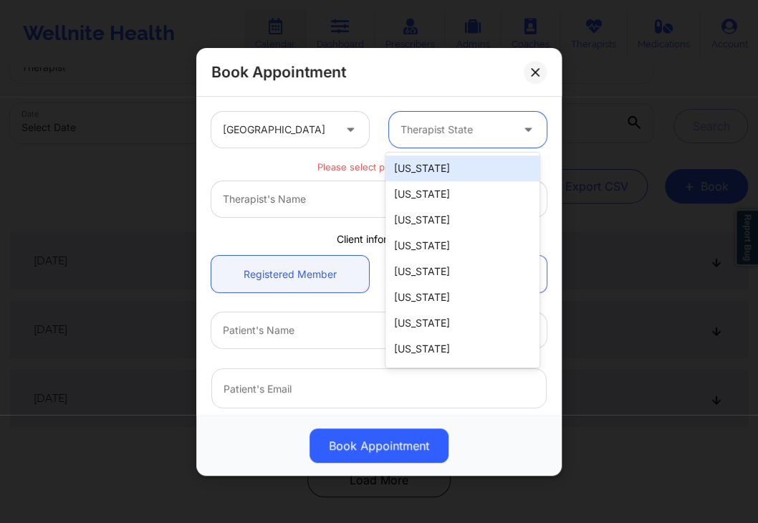
click at [413, 131] on div at bounding box center [456, 129] width 110 height 17
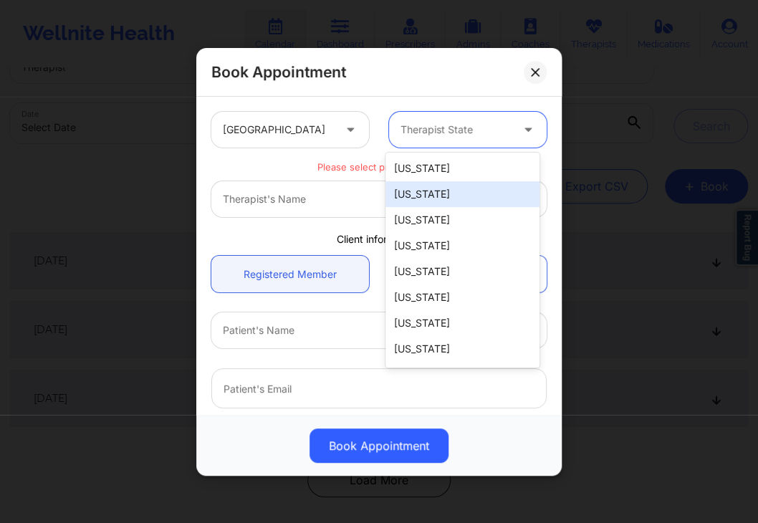
click at [427, 198] on div "[US_STATE]" at bounding box center [463, 194] width 154 height 26
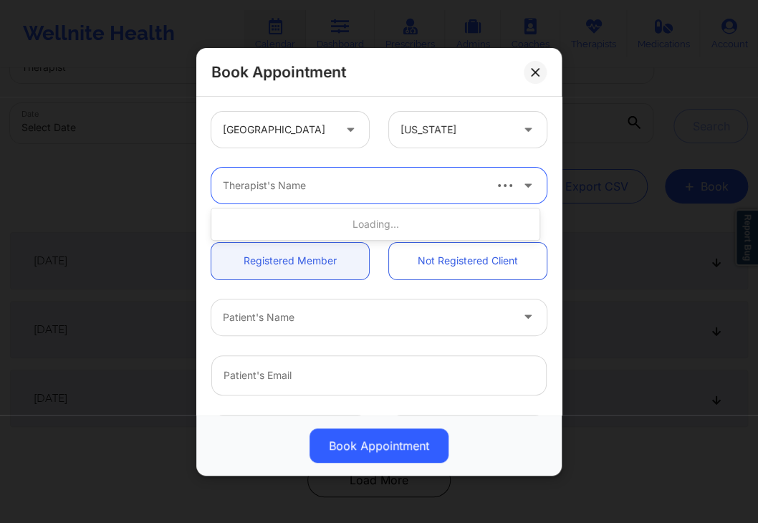
click at [365, 191] on div at bounding box center [352, 185] width 259 height 17
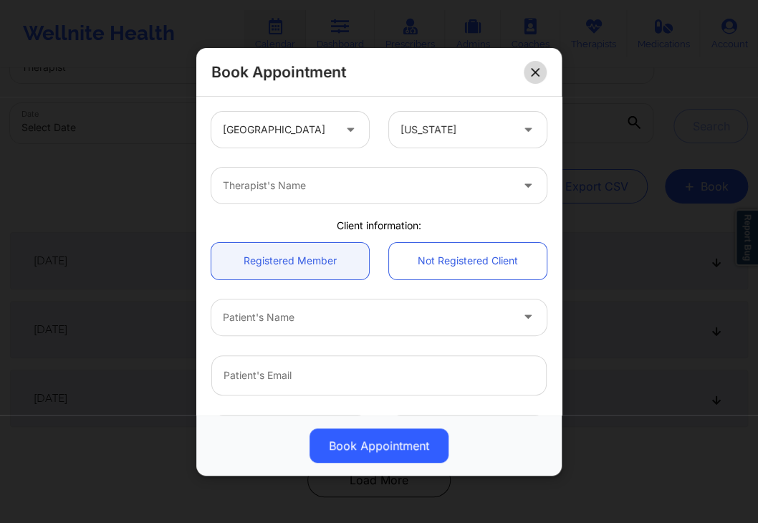
click at [531, 72] on icon at bounding box center [535, 71] width 9 height 9
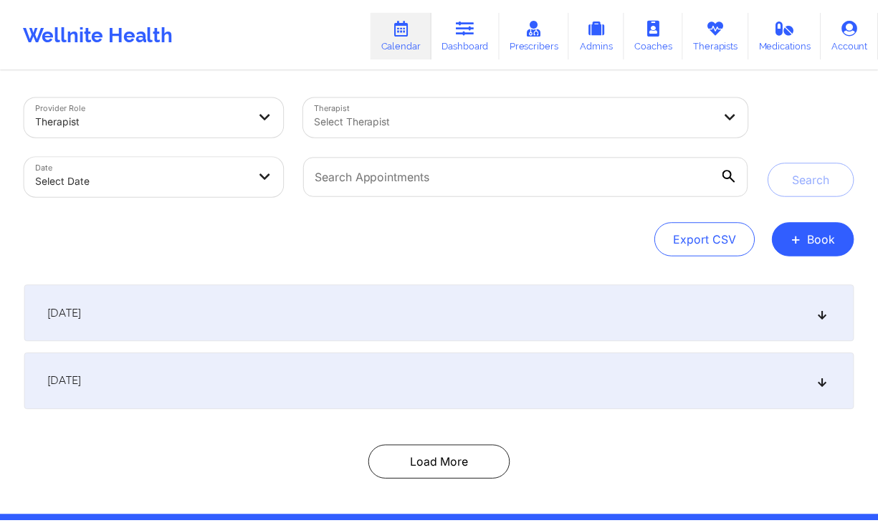
scroll to position [53, 0]
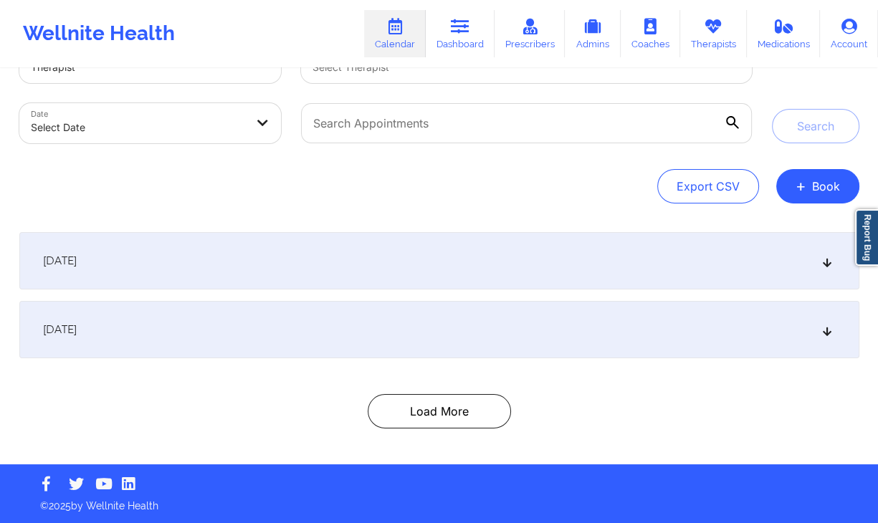
click at [484, 329] on div "[DATE]" at bounding box center [439, 329] width 840 height 57
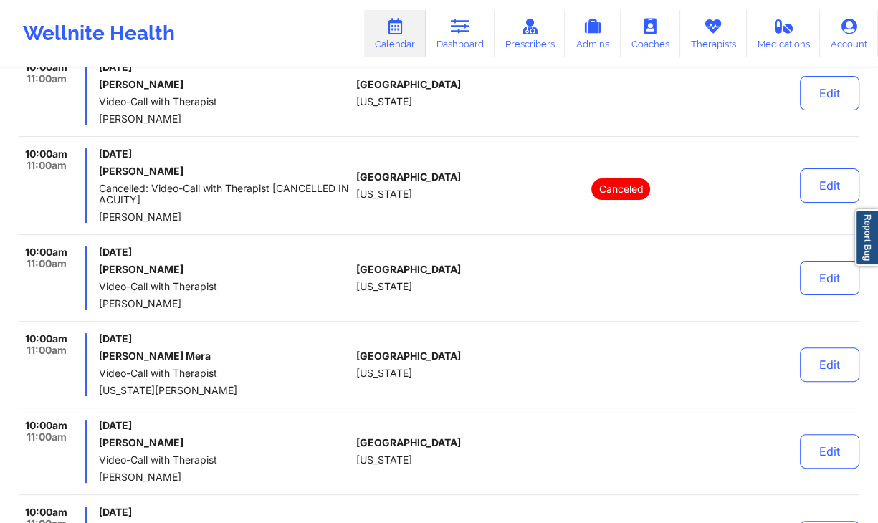
scroll to position [4922, 0]
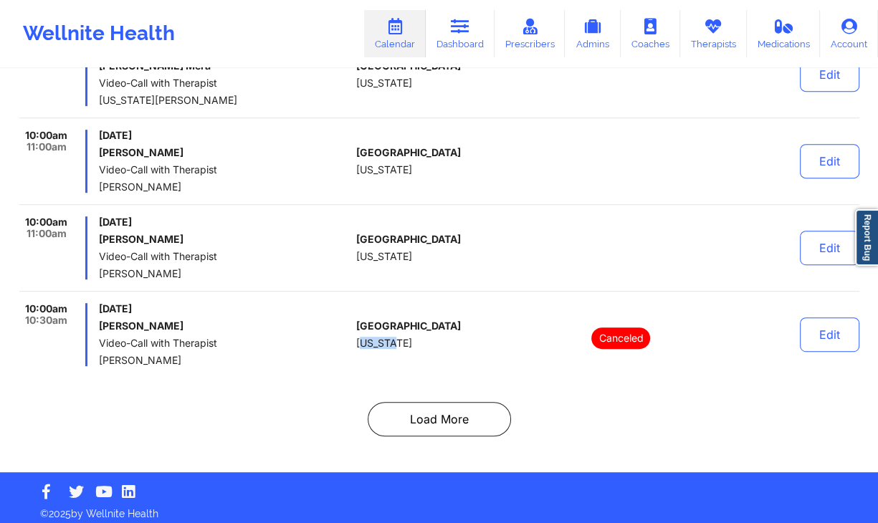
drag, startPoint x: 359, startPoint y: 333, endPoint x: 395, endPoint y: 339, distance: 36.3
click at [395, 339] on div "United States Florida" at bounding box center [435, 334] width 159 height 63
click at [441, 403] on button "Load More" at bounding box center [439, 419] width 143 height 34
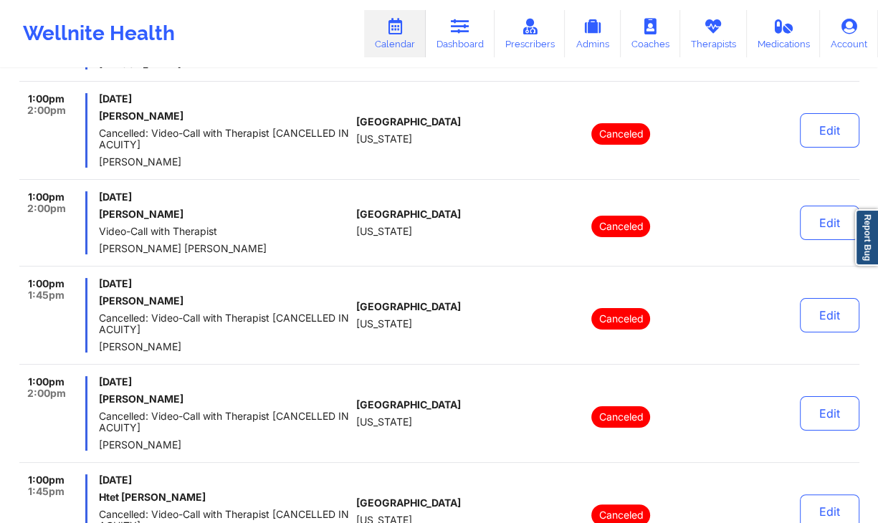
scroll to position [9133, 0]
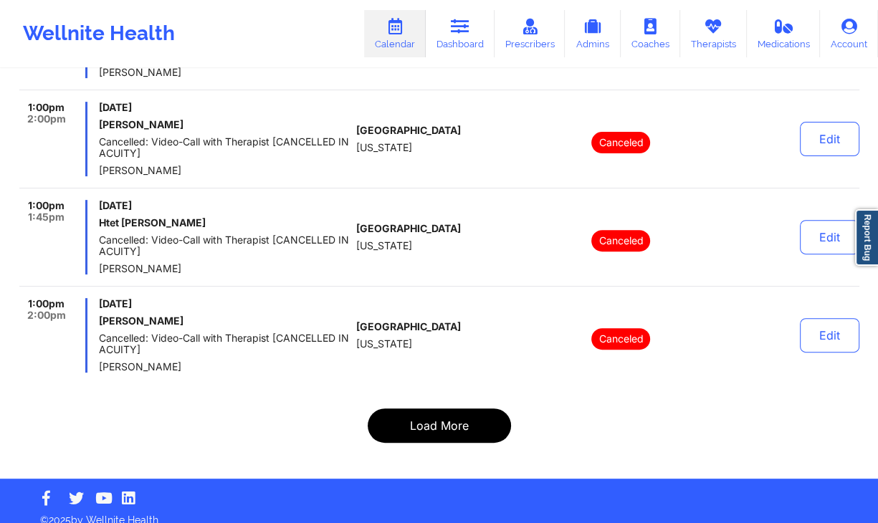
click at [447, 408] on button "Load More" at bounding box center [439, 425] width 143 height 34
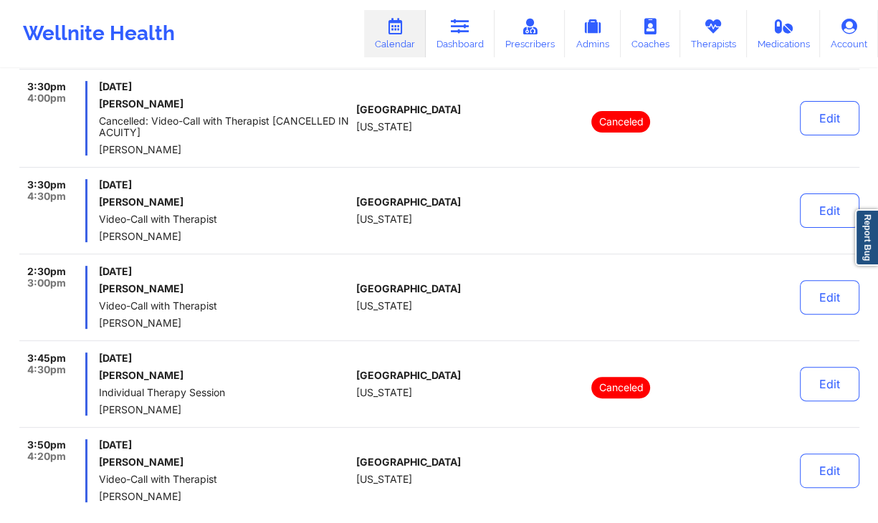
scroll to position [9202, 0]
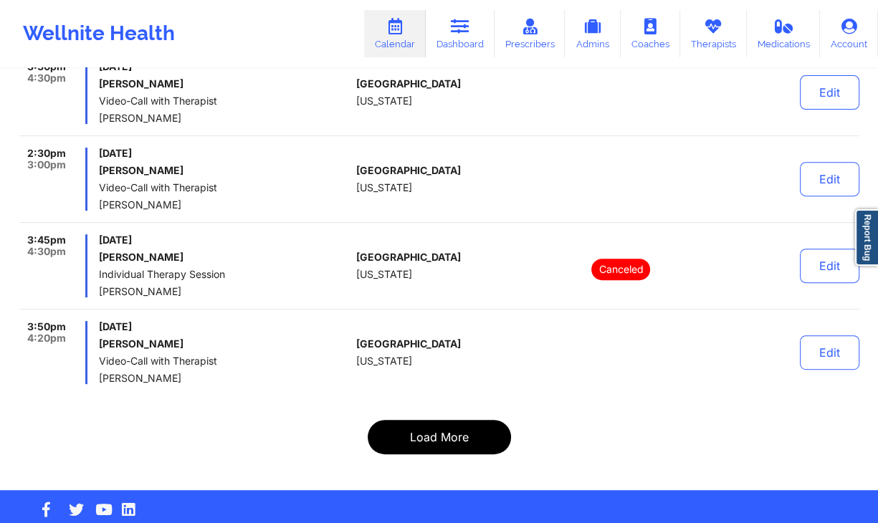
click at [434, 420] on button "Load More" at bounding box center [439, 437] width 143 height 34
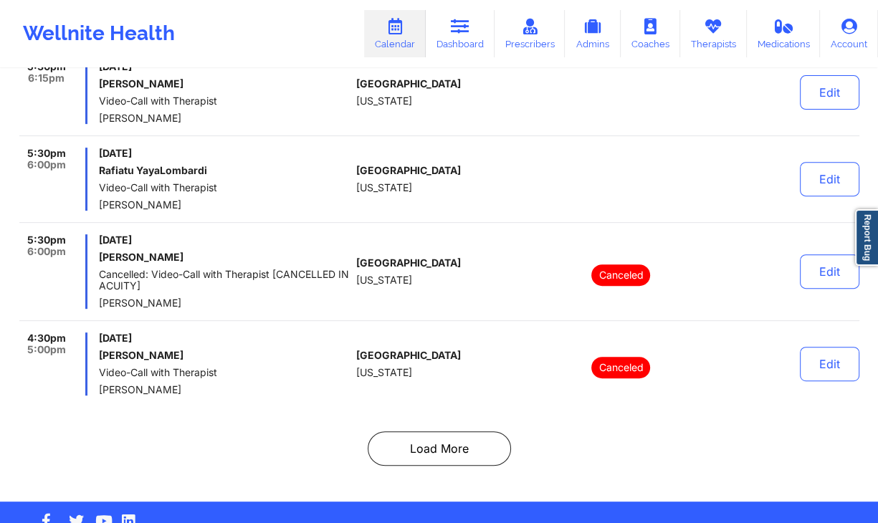
scroll to position [9190, 0]
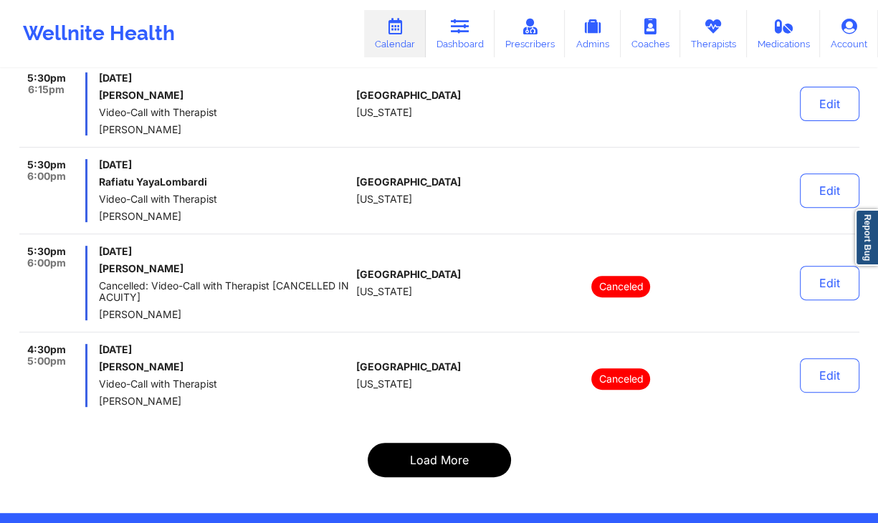
click at [436, 443] on button "Load More" at bounding box center [439, 460] width 143 height 34
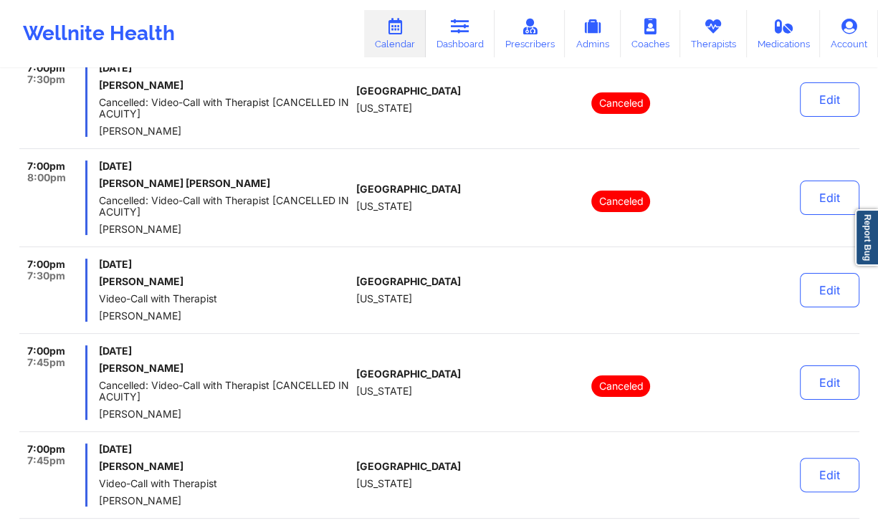
scroll to position [9133, 0]
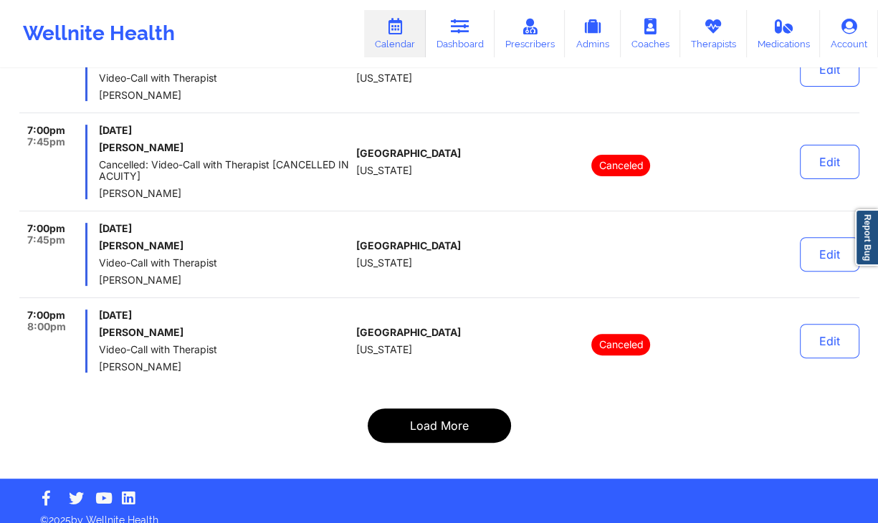
click at [462, 408] on button "Load More" at bounding box center [439, 425] width 143 height 34
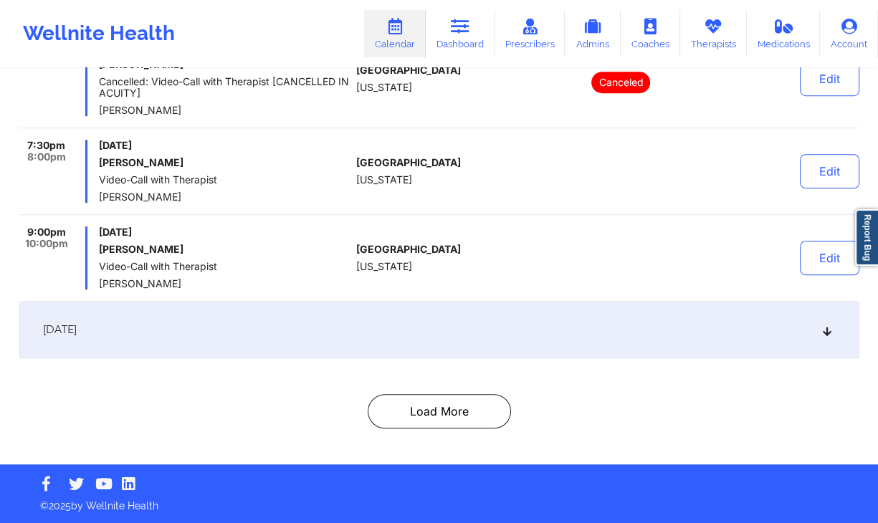
scroll to position [5244, 0]
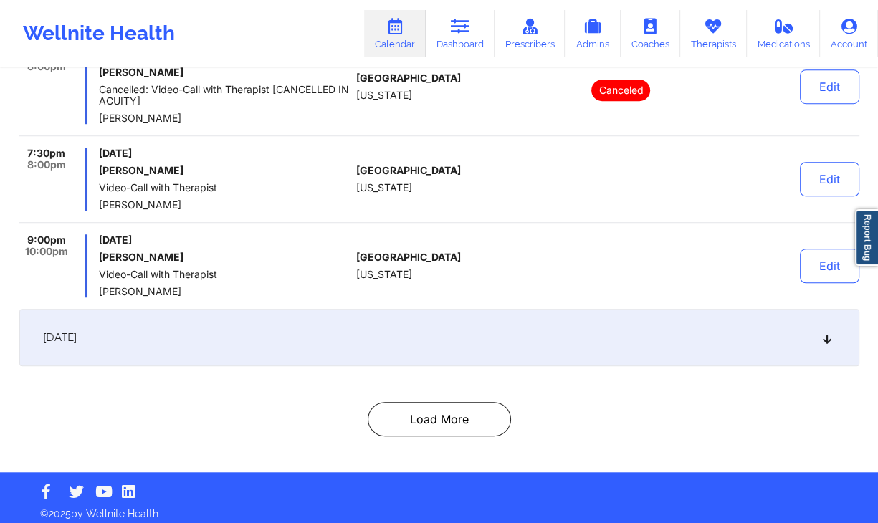
click at [485, 340] on div "September 18, 2025" at bounding box center [439, 337] width 840 height 57
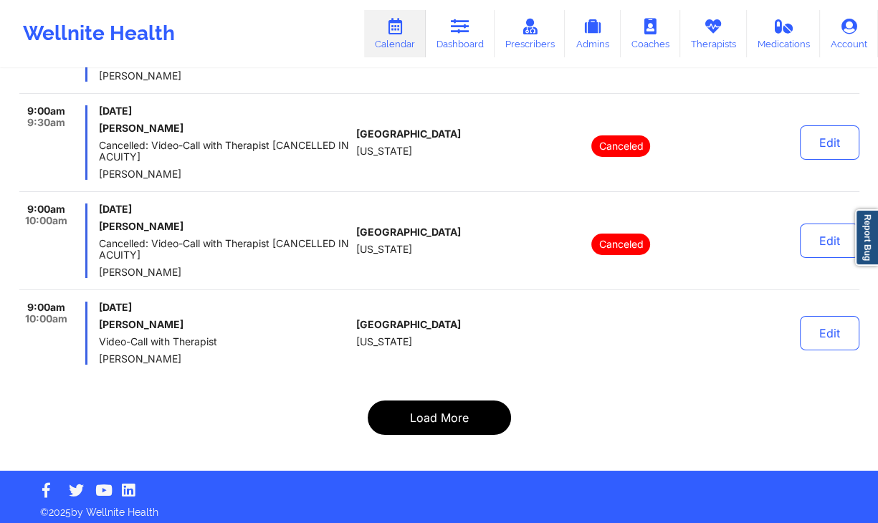
click at [427, 413] on button "Load More" at bounding box center [439, 418] width 143 height 34
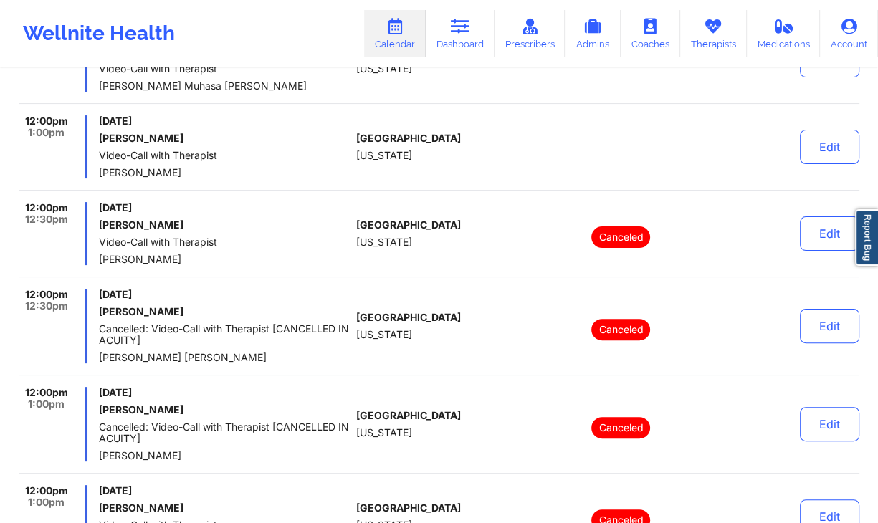
scroll to position [9179, 0]
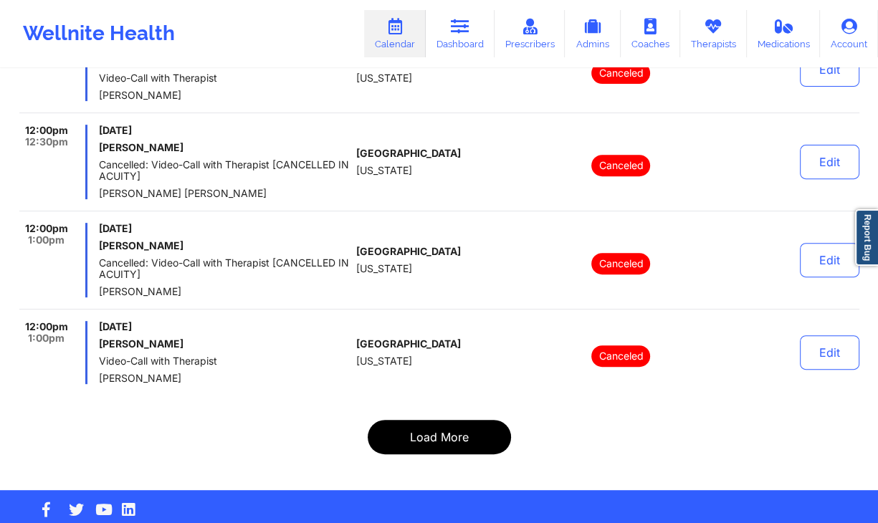
click at [447, 420] on button "Load More" at bounding box center [439, 437] width 143 height 34
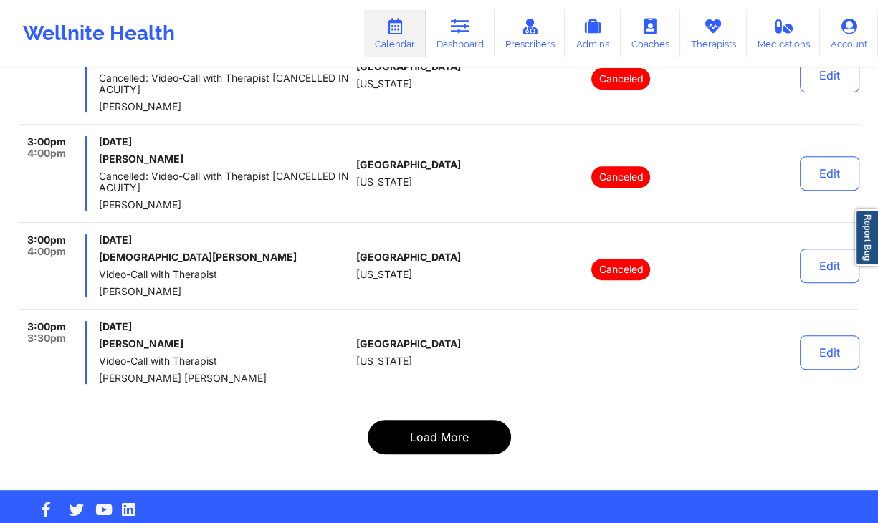
click at [438, 420] on button "Load More" at bounding box center [439, 437] width 143 height 34
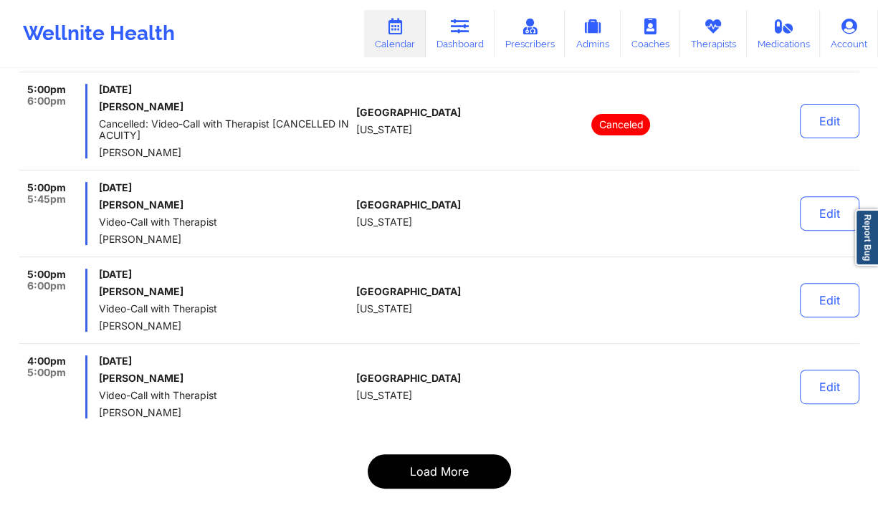
click at [482, 454] on button "Load More" at bounding box center [439, 471] width 143 height 34
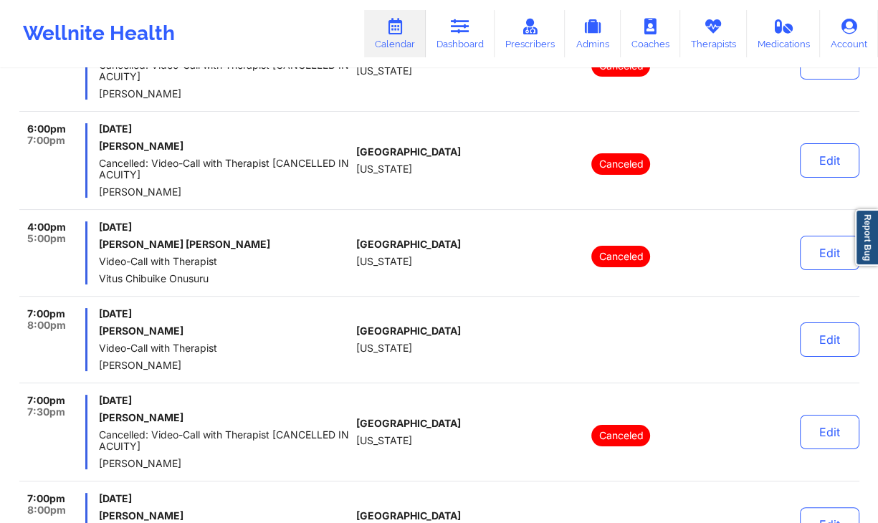
scroll to position [9316, 0]
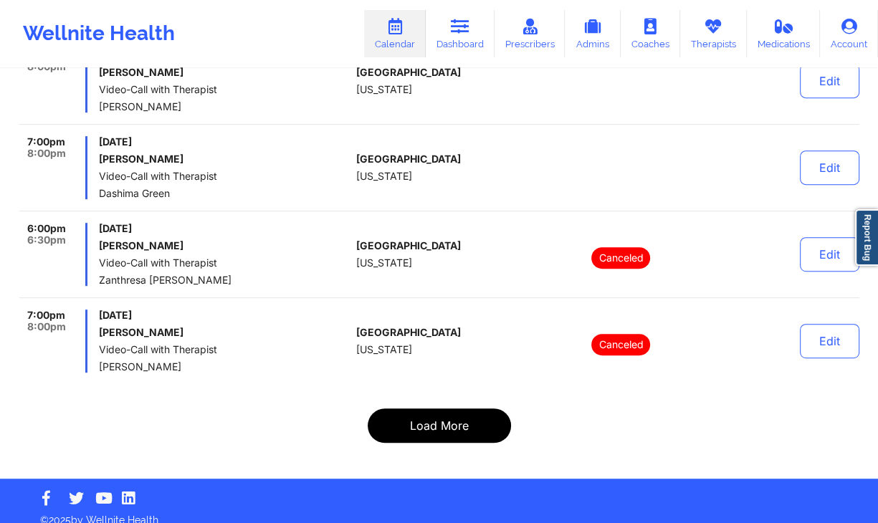
click at [440, 408] on button "Load More" at bounding box center [439, 425] width 143 height 34
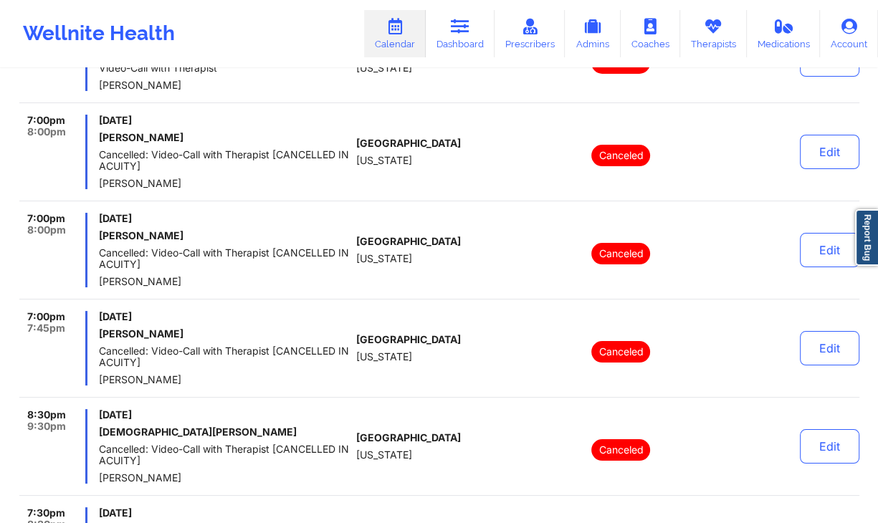
scroll to position [9109, 0]
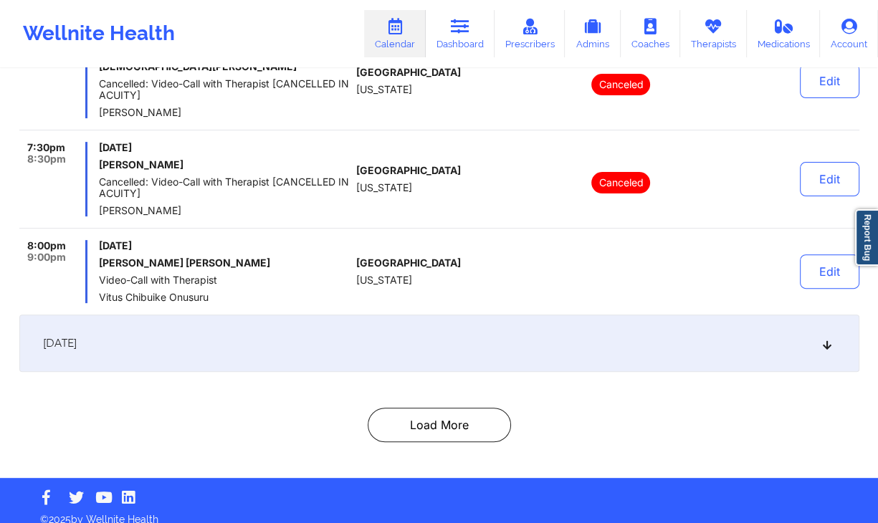
click at [348, 328] on div "September 19, 2025" at bounding box center [439, 343] width 840 height 57
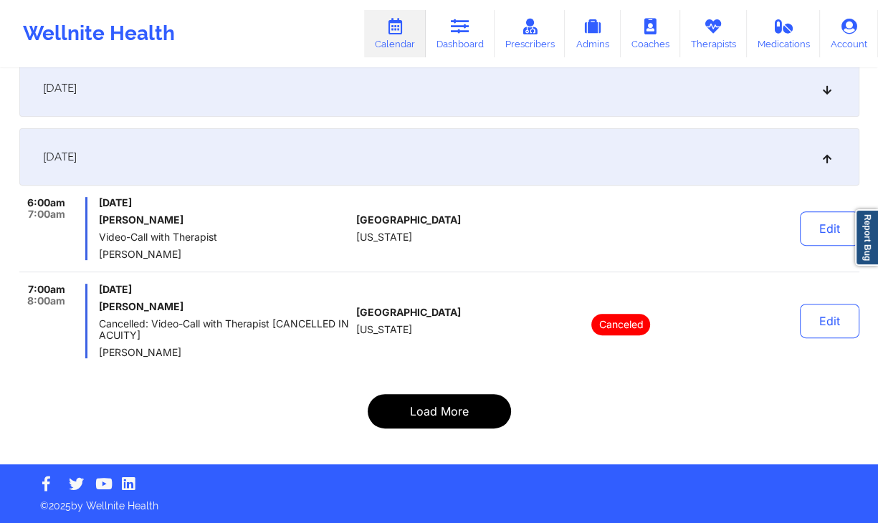
click at [479, 416] on button "Load More" at bounding box center [439, 411] width 143 height 34
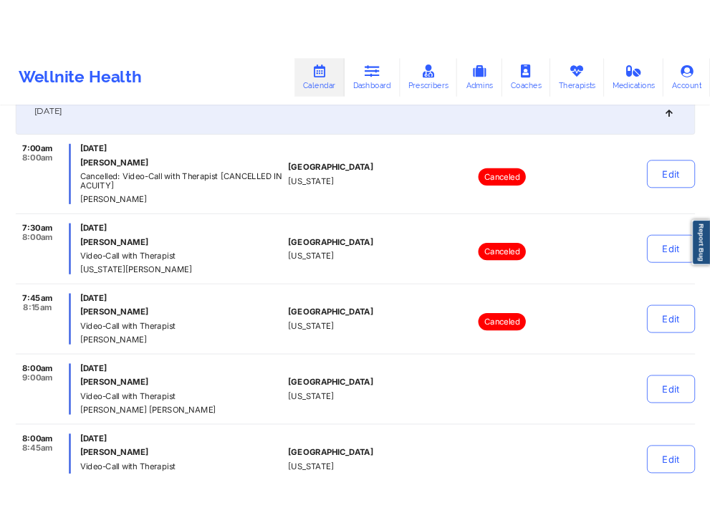
scroll to position [0, 0]
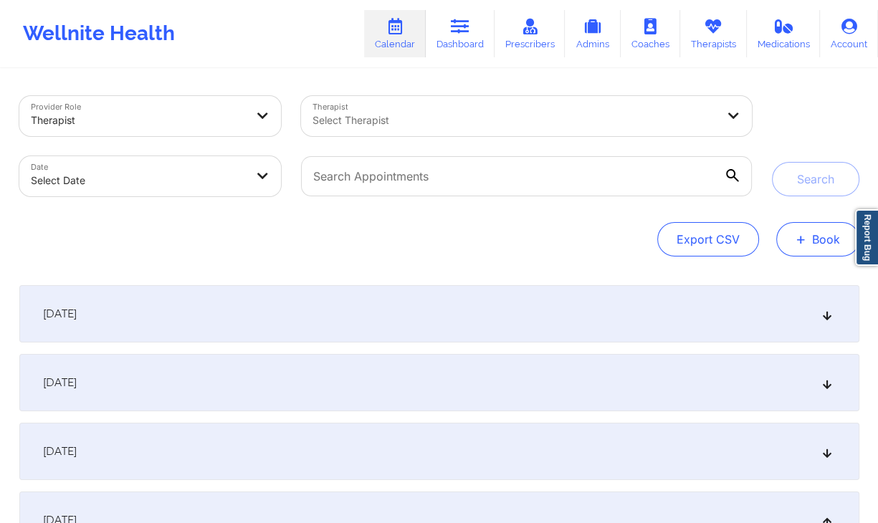
click at [757, 244] on button "+ Book" at bounding box center [817, 239] width 83 height 34
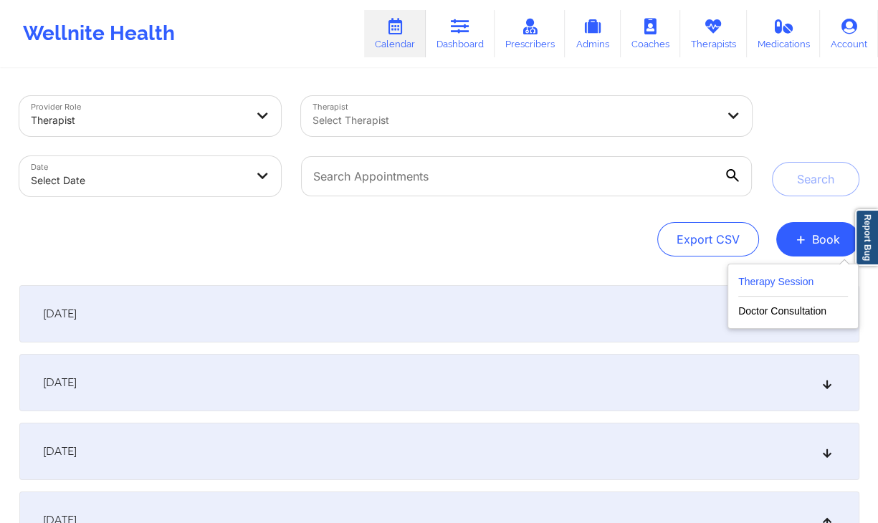
click at [757, 282] on button "Therapy Session" at bounding box center [793, 285] width 110 height 24
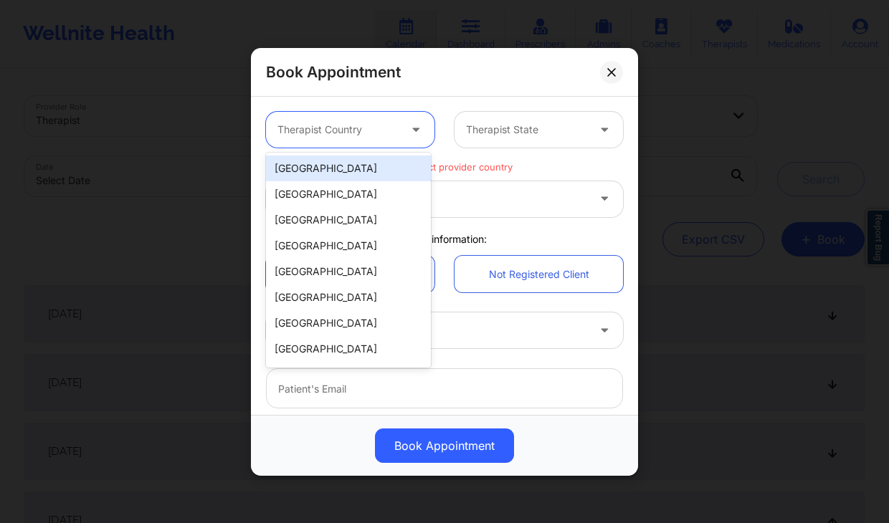
click at [386, 130] on div at bounding box center [337, 129] width 121 height 17
click at [356, 166] on div "[GEOGRAPHIC_DATA]" at bounding box center [348, 169] width 165 height 26
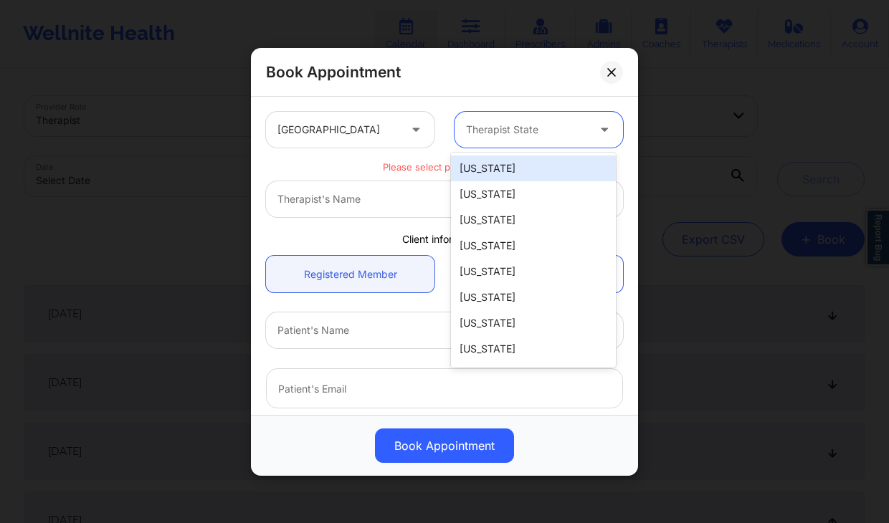
click at [497, 128] on div at bounding box center [526, 129] width 121 height 17
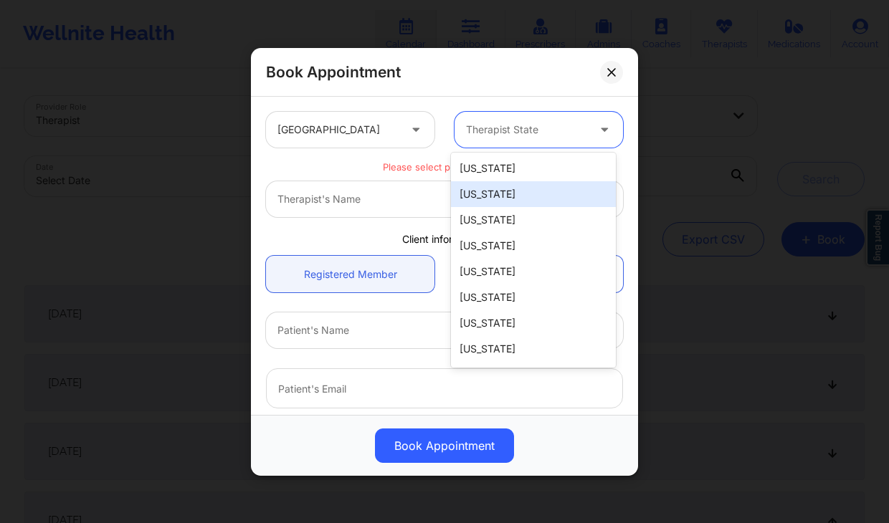
click at [502, 193] on div "[US_STATE]" at bounding box center [533, 194] width 165 height 26
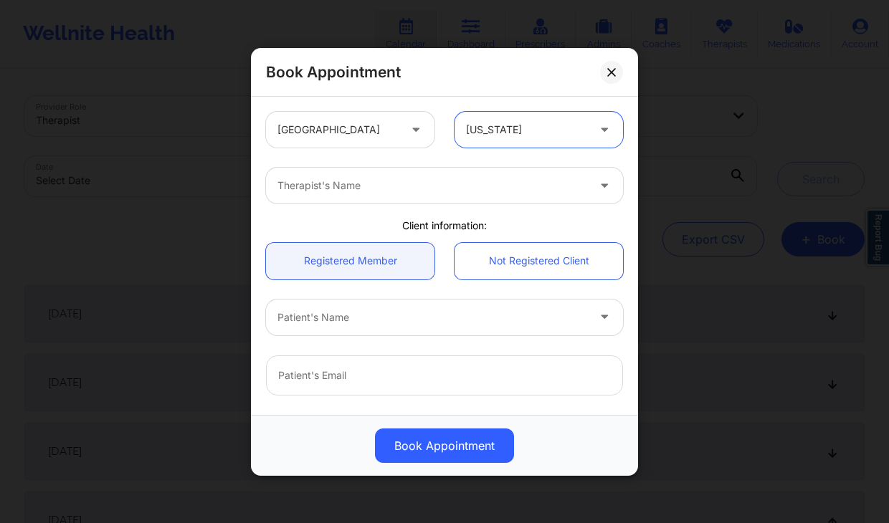
click at [506, 181] on div at bounding box center [432, 185] width 310 height 17
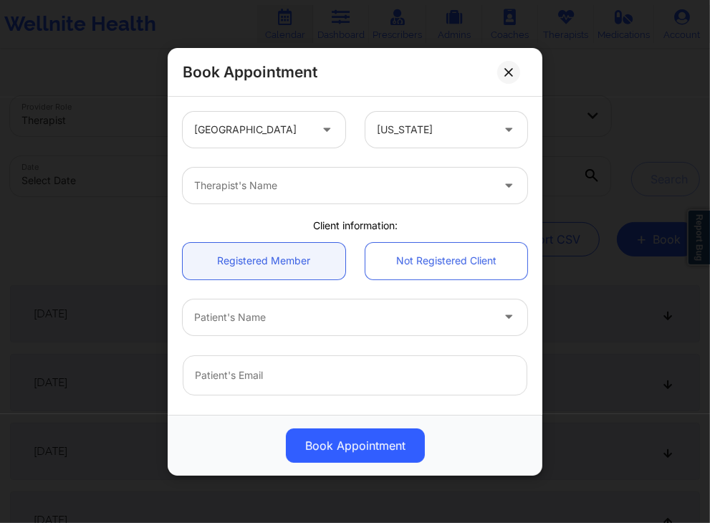
click at [358, 186] on div at bounding box center [343, 185] width 298 height 17
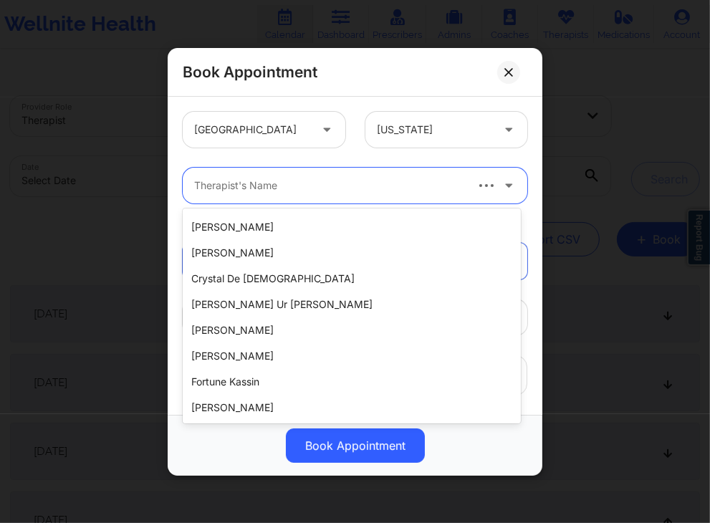
scroll to position [2370, 0]
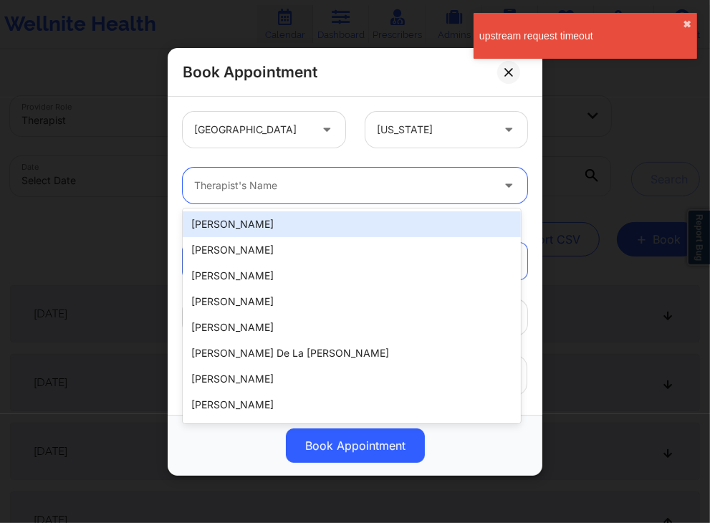
click at [398, 195] on div "Therapist's Name" at bounding box center [338, 186] width 311 height 36
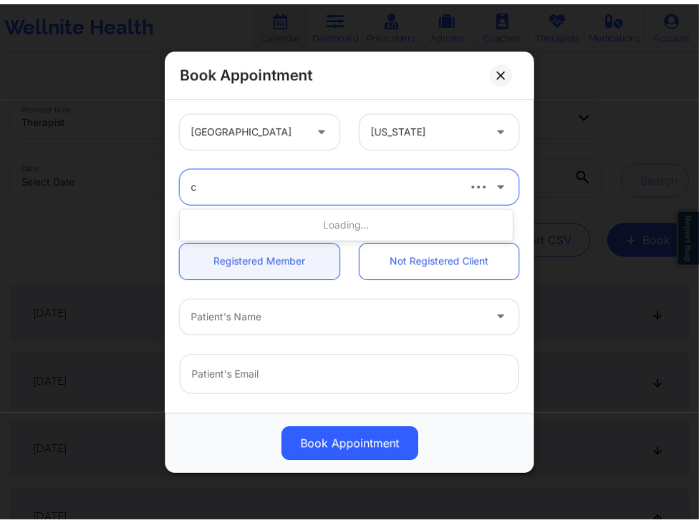
scroll to position [0, 0]
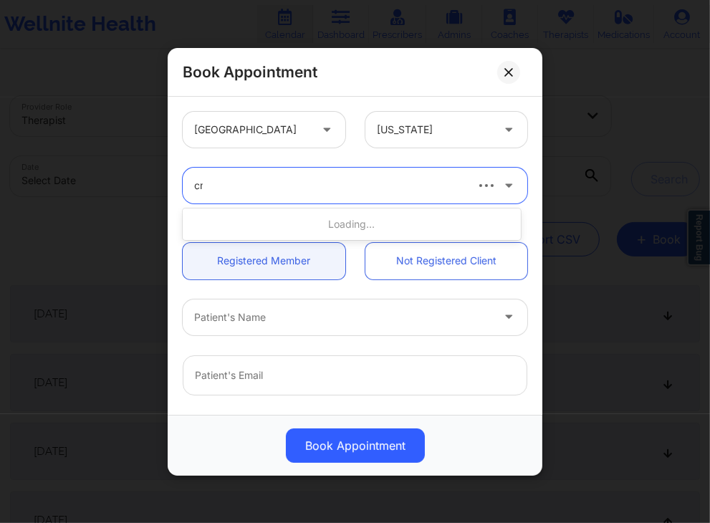
type input "cms"
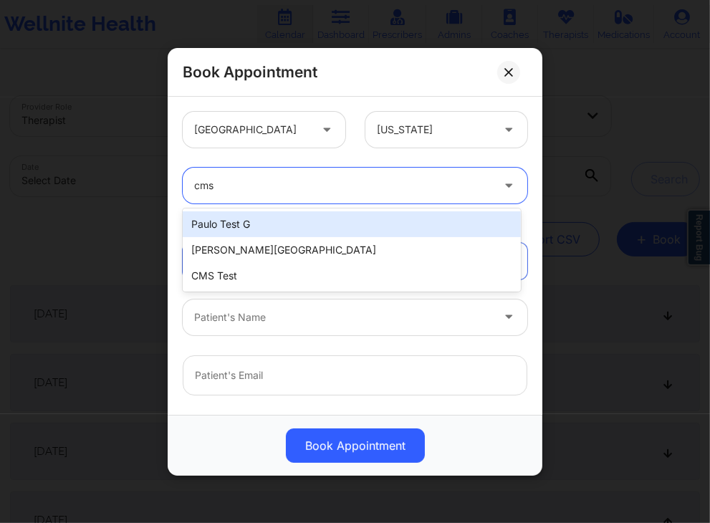
click at [354, 222] on div "Paulo Test G" at bounding box center [352, 224] width 338 height 26
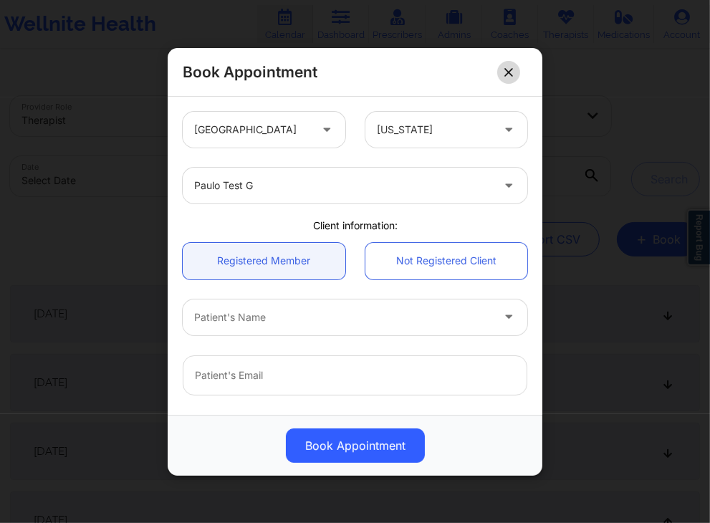
click at [513, 72] on icon at bounding box center [508, 71] width 9 height 9
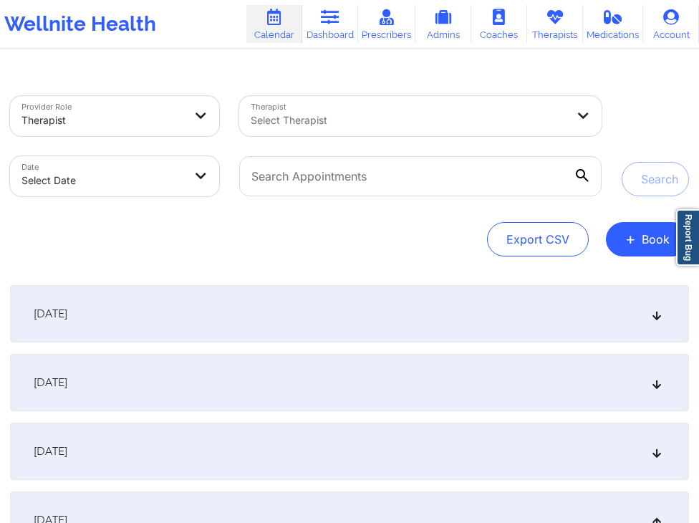
click at [642, 102] on div "Search" at bounding box center [655, 146] width 67 height 100
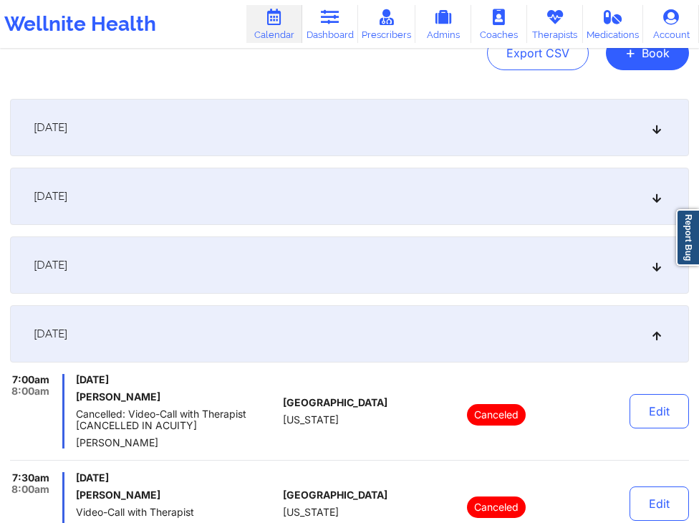
scroll to position [186, 0]
click at [515, 330] on div "September 19, 2025" at bounding box center [349, 333] width 679 height 57
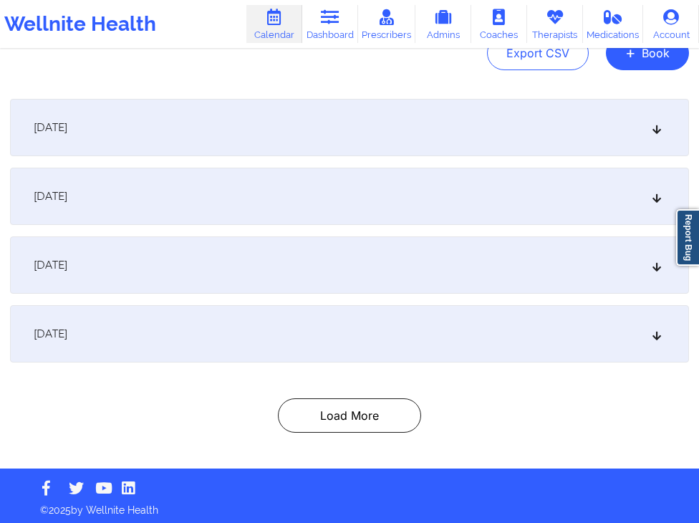
click at [484, 416] on div "Load More" at bounding box center [349, 415] width 679 height 34
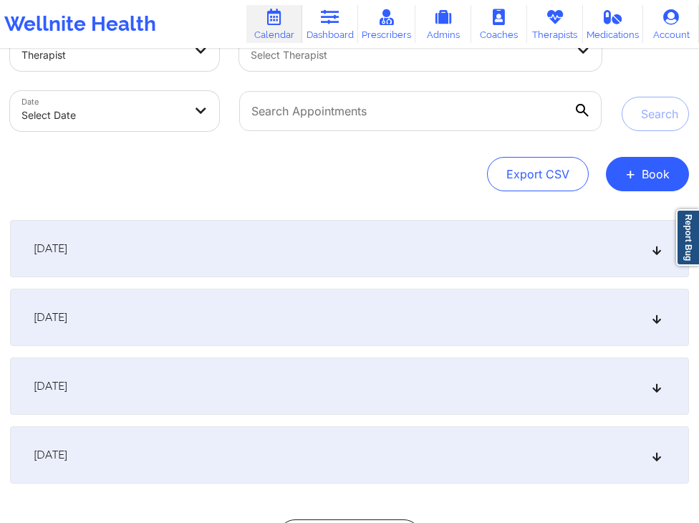
scroll to position [63, 0]
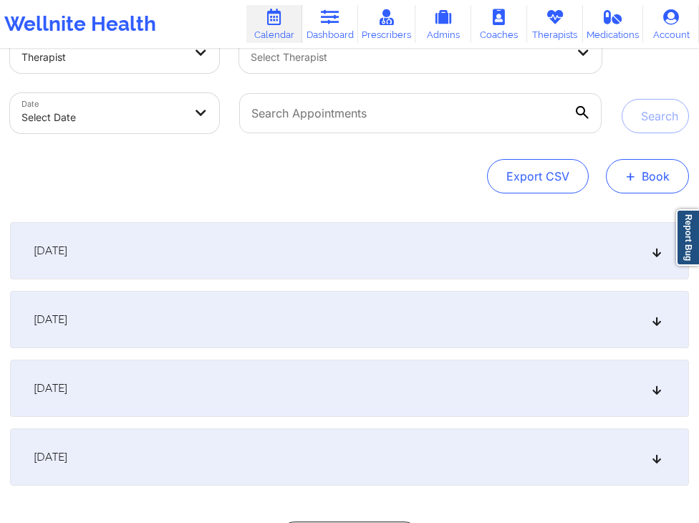
click at [654, 166] on button "+ Book" at bounding box center [647, 176] width 83 height 34
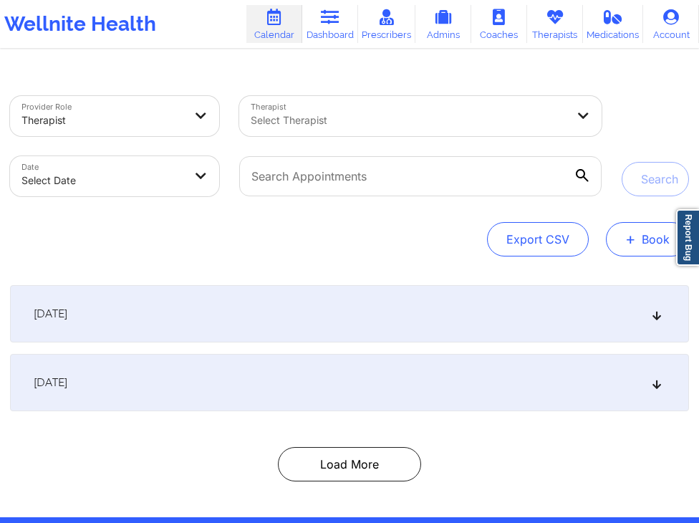
click at [643, 236] on button "+ Book" at bounding box center [647, 239] width 83 height 34
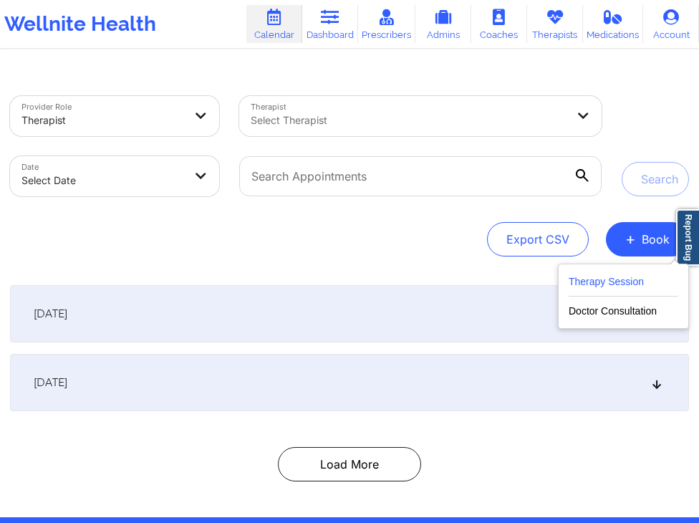
click at [598, 287] on button "Therapy Session" at bounding box center [624, 285] width 110 height 24
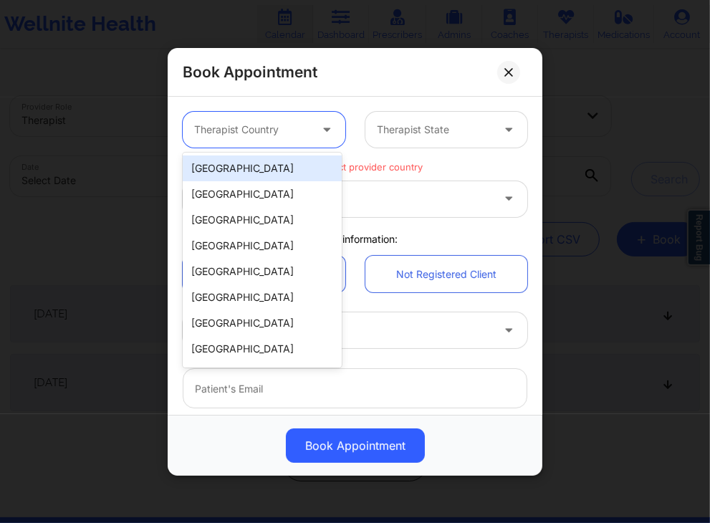
click at [330, 137] on div at bounding box center [328, 129] width 17 height 18
click at [229, 159] on div "[GEOGRAPHIC_DATA]" at bounding box center [262, 169] width 159 height 26
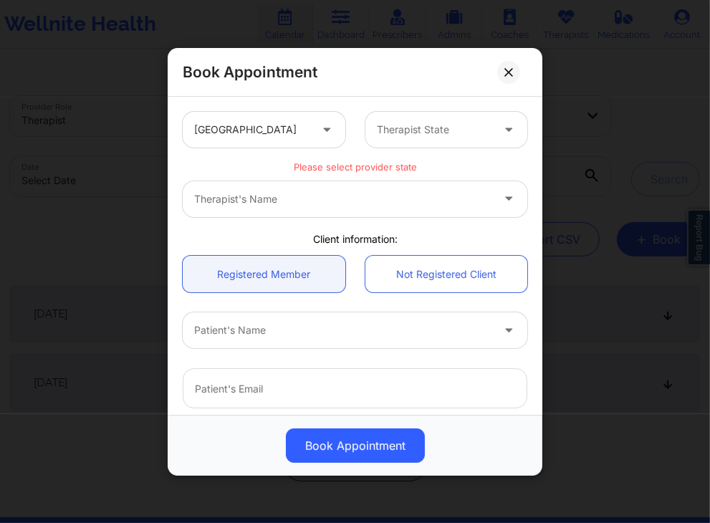
drag, startPoint x: 433, startPoint y: 99, endPoint x: 424, endPoint y: 115, distance: 18.6
click at [424, 115] on div "United States Therapist State Please select provider state Therapist's Name Cli…" at bounding box center [355, 256] width 375 height 318
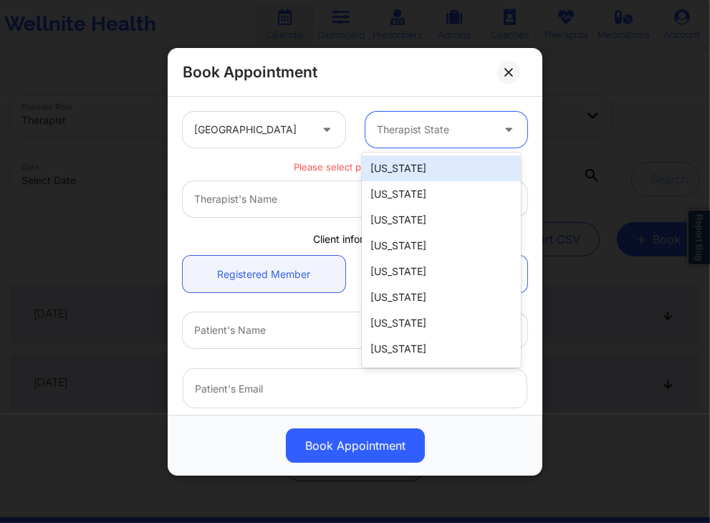
click at [424, 115] on div "Therapist State" at bounding box center [429, 130] width 128 height 36
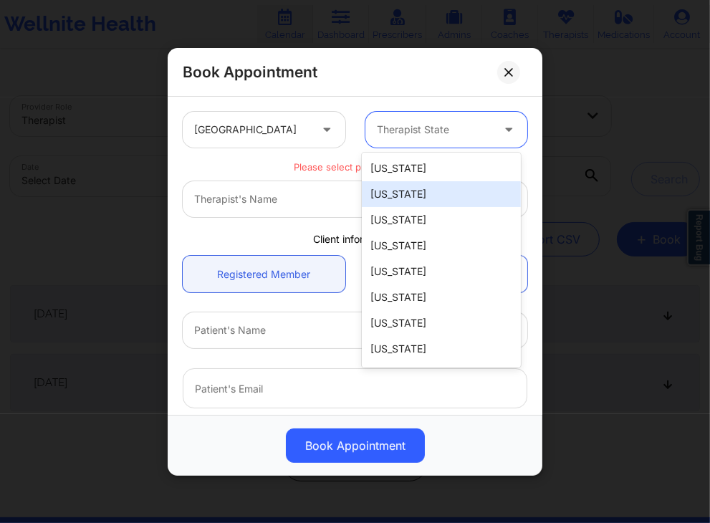
click at [387, 193] on div "[US_STATE]" at bounding box center [441, 194] width 159 height 26
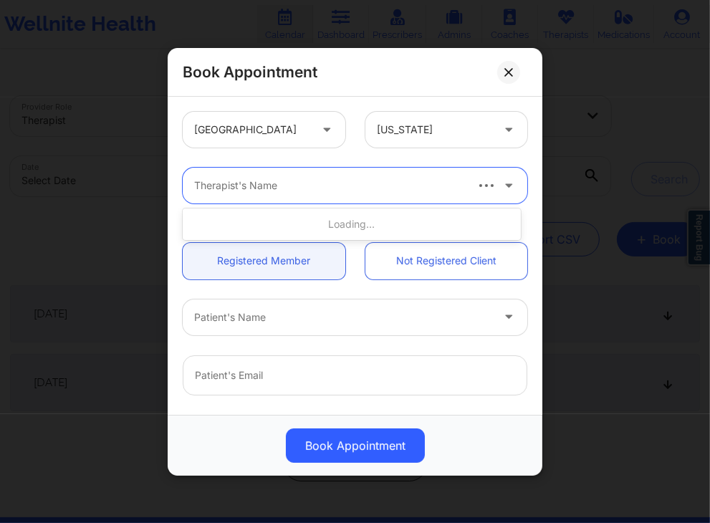
click at [321, 187] on div at bounding box center [328, 185] width 269 height 17
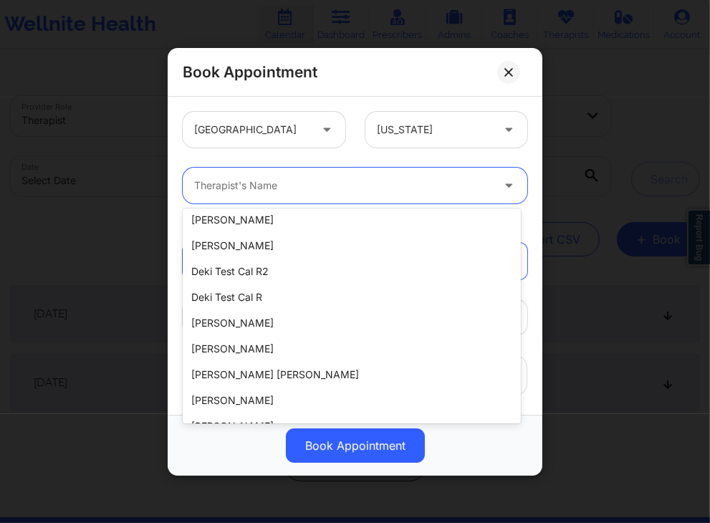
scroll to position [2370, 0]
